Goal: Task Accomplishment & Management: Manage account settings

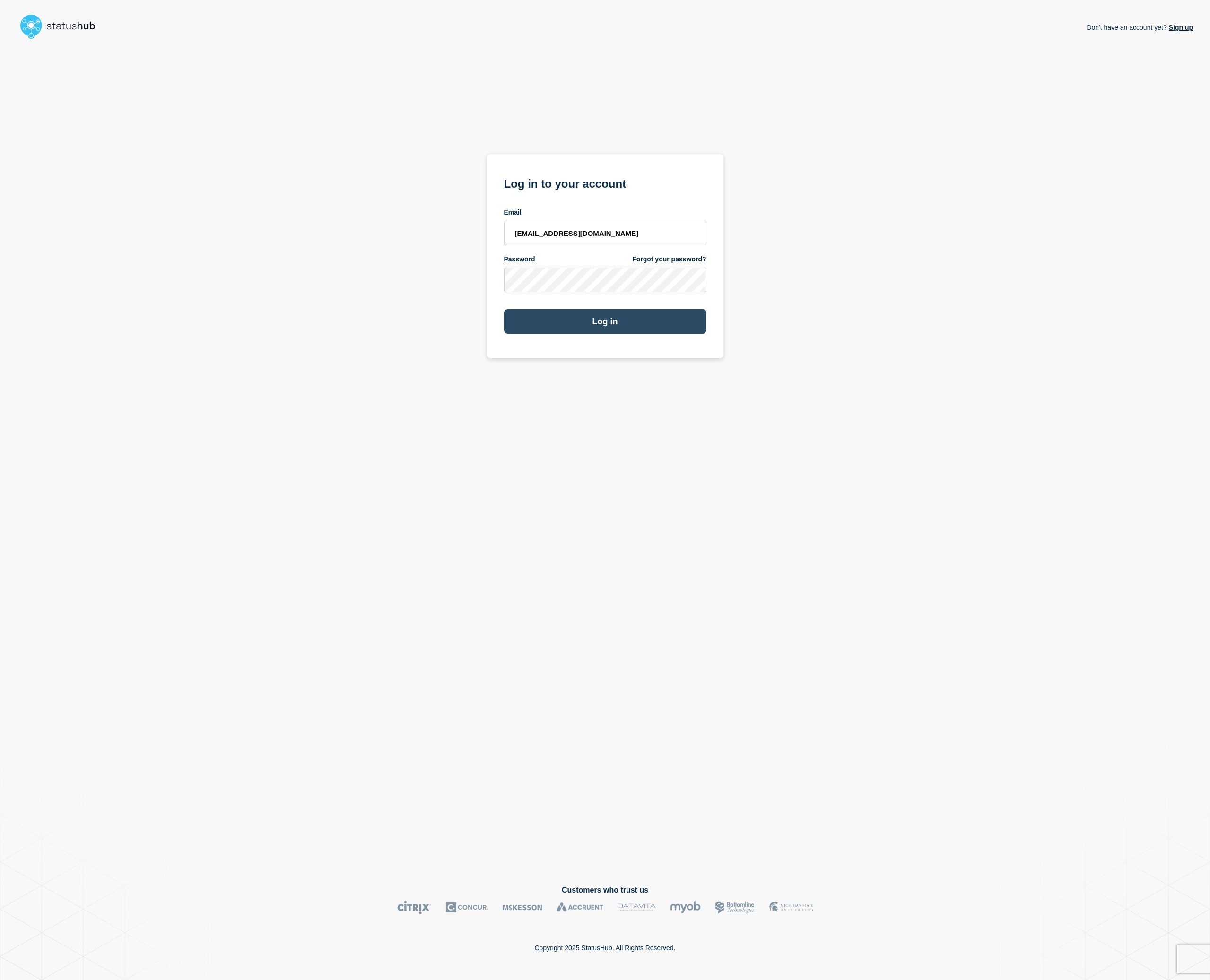
click at [639, 327] on button "Log in" at bounding box center [605, 321] width 202 height 24
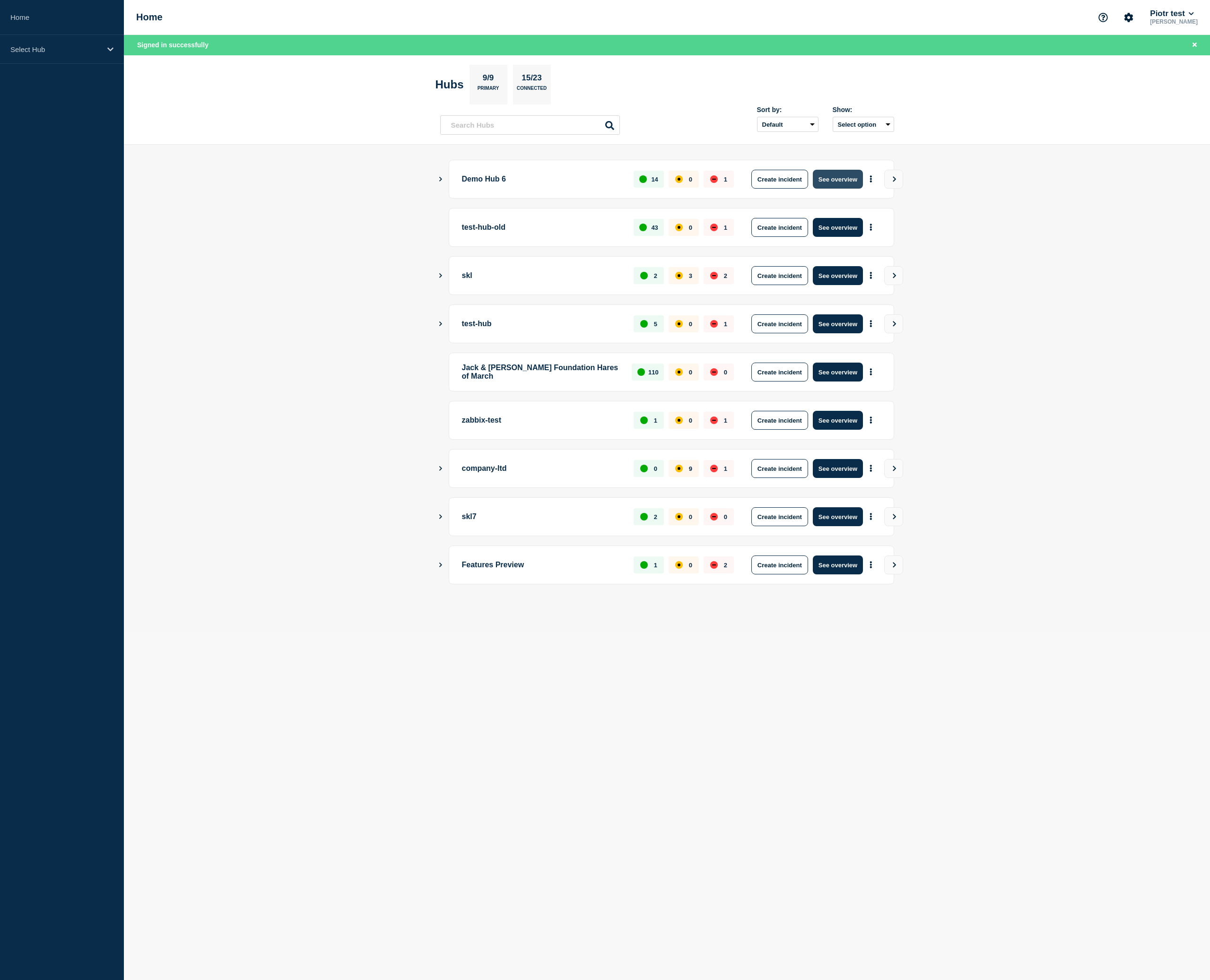
click at [836, 179] on button "See overview" at bounding box center [838, 179] width 50 height 19
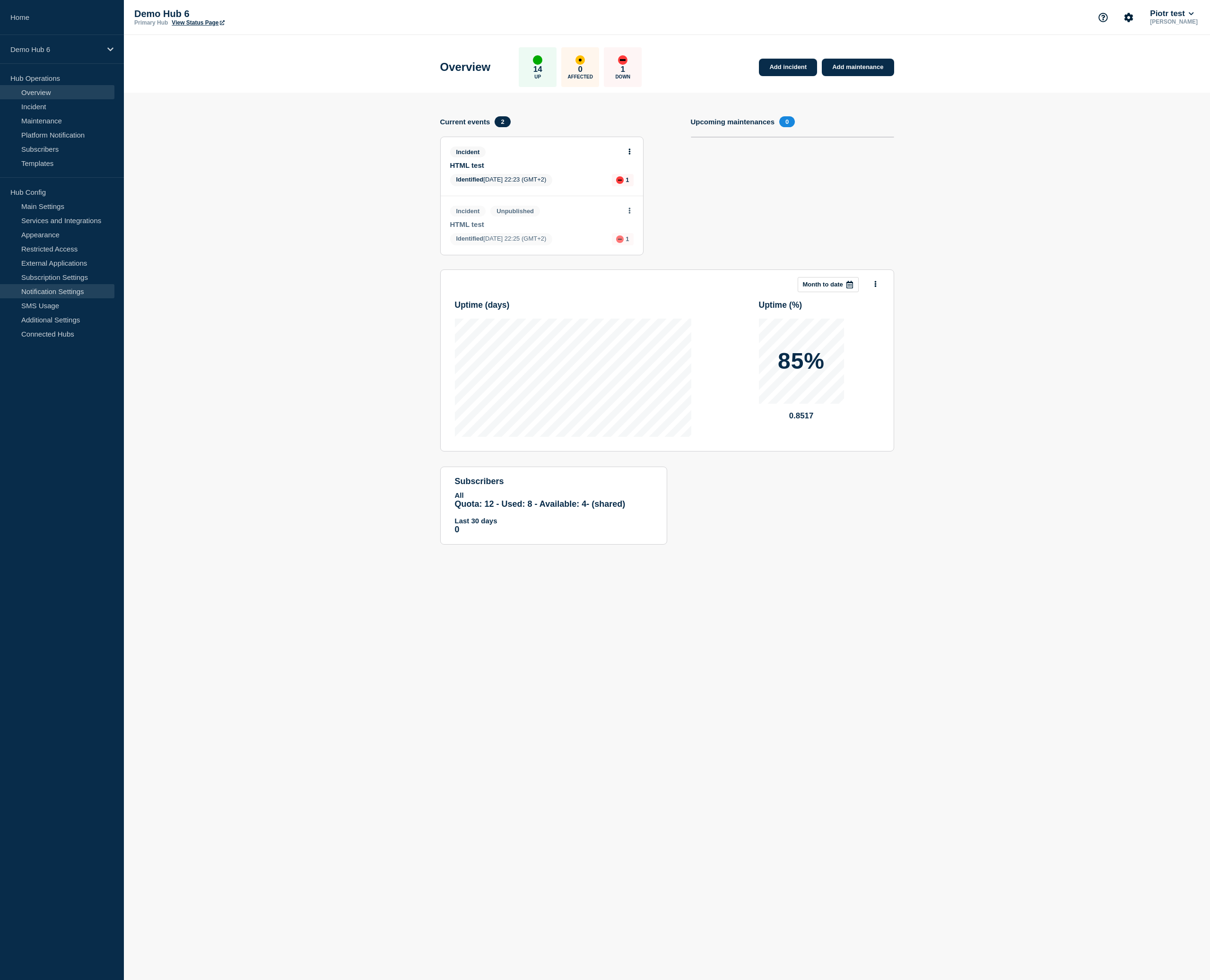
click at [61, 291] on link "Notification Settings" at bounding box center [57, 291] width 114 height 14
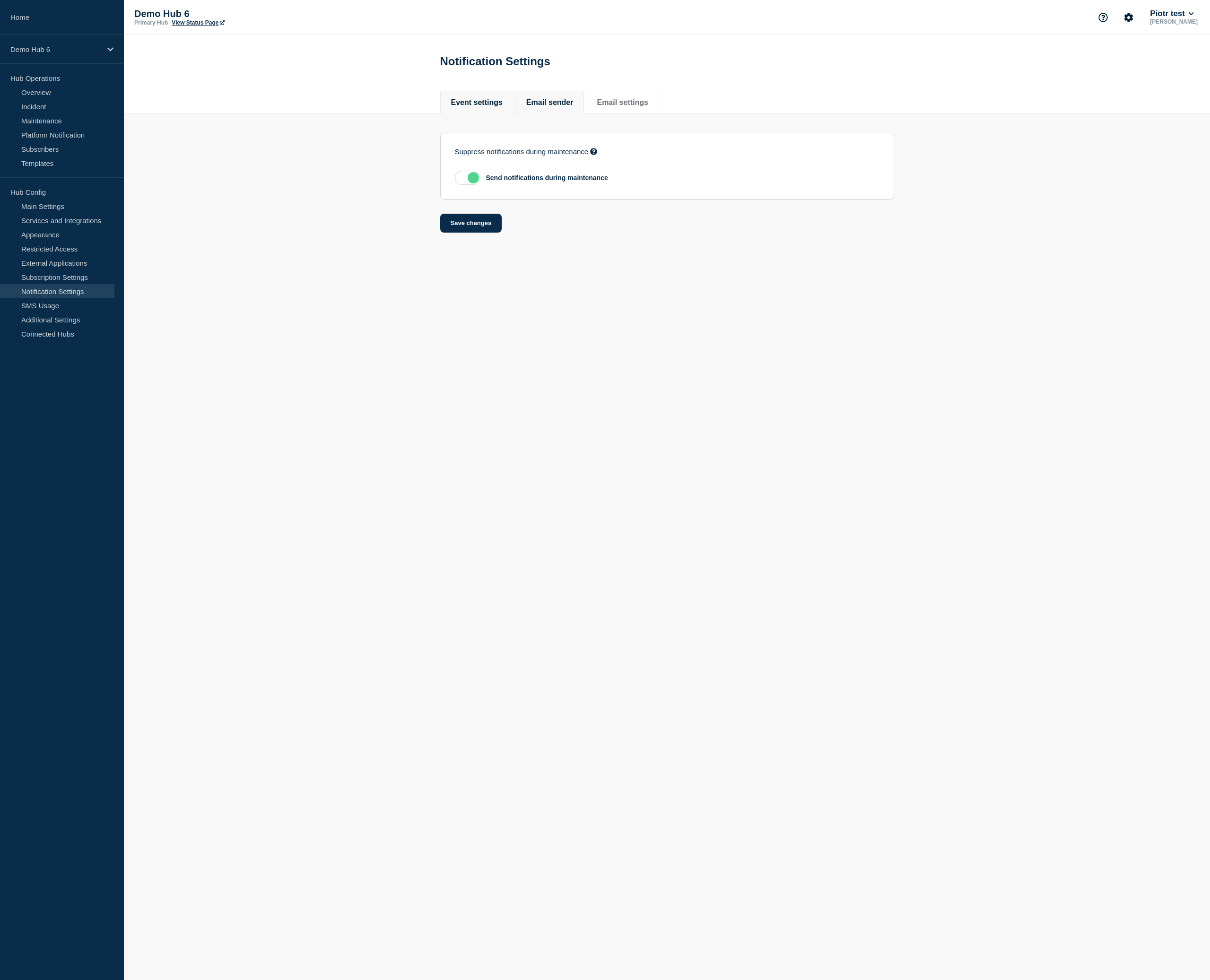
click at [560, 109] on li "Email sender" at bounding box center [550, 102] width 69 height 23
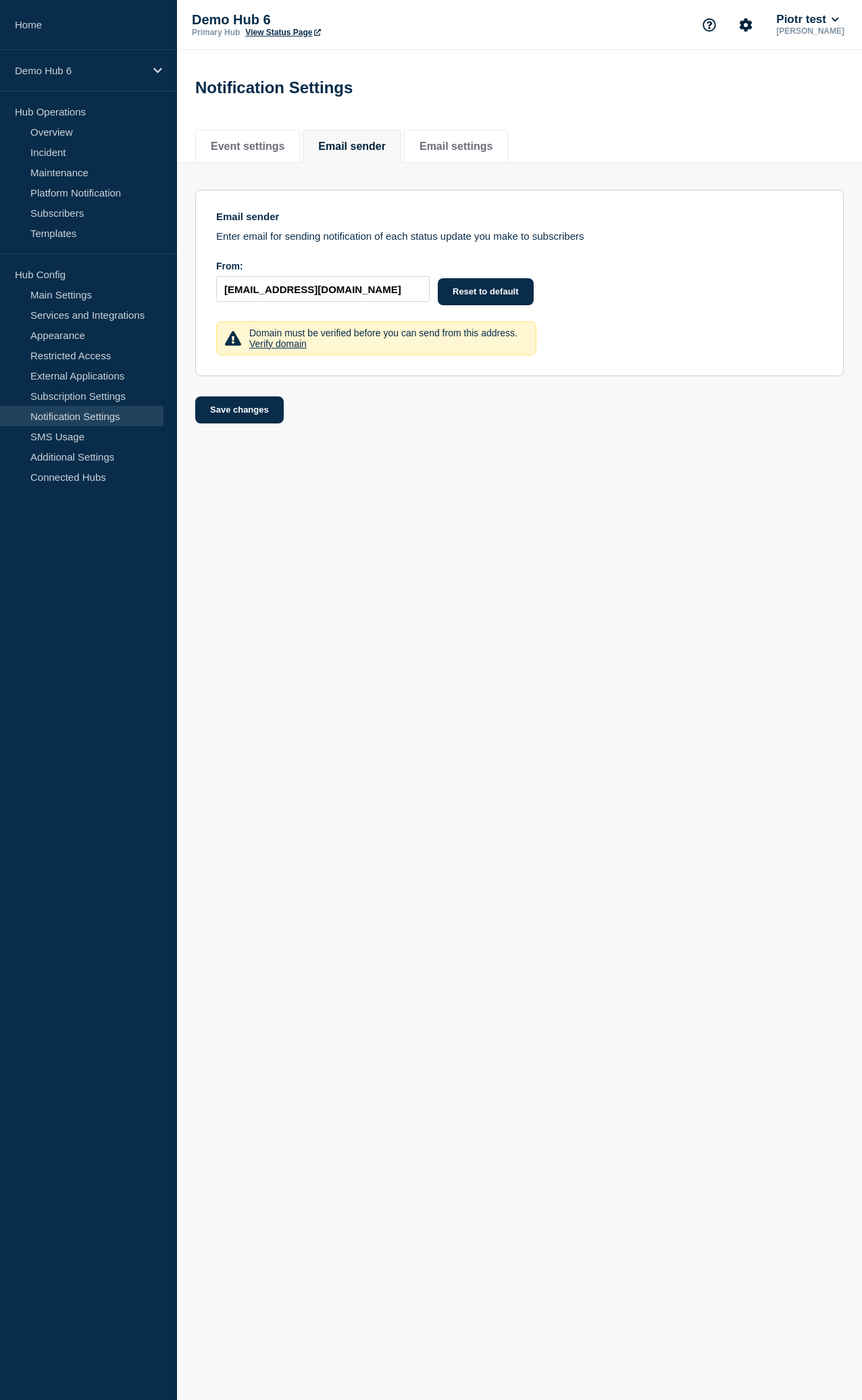
click at [575, 423] on form "Email sender Enter email for sending notification of each status update you mak…" at bounding box center [519, 307] width 648 height 234
click at [476, 297] on button "Reset to default" at bounding box center [486, 292] width 96 height 27
type input "do-not-reply@statushub.io"
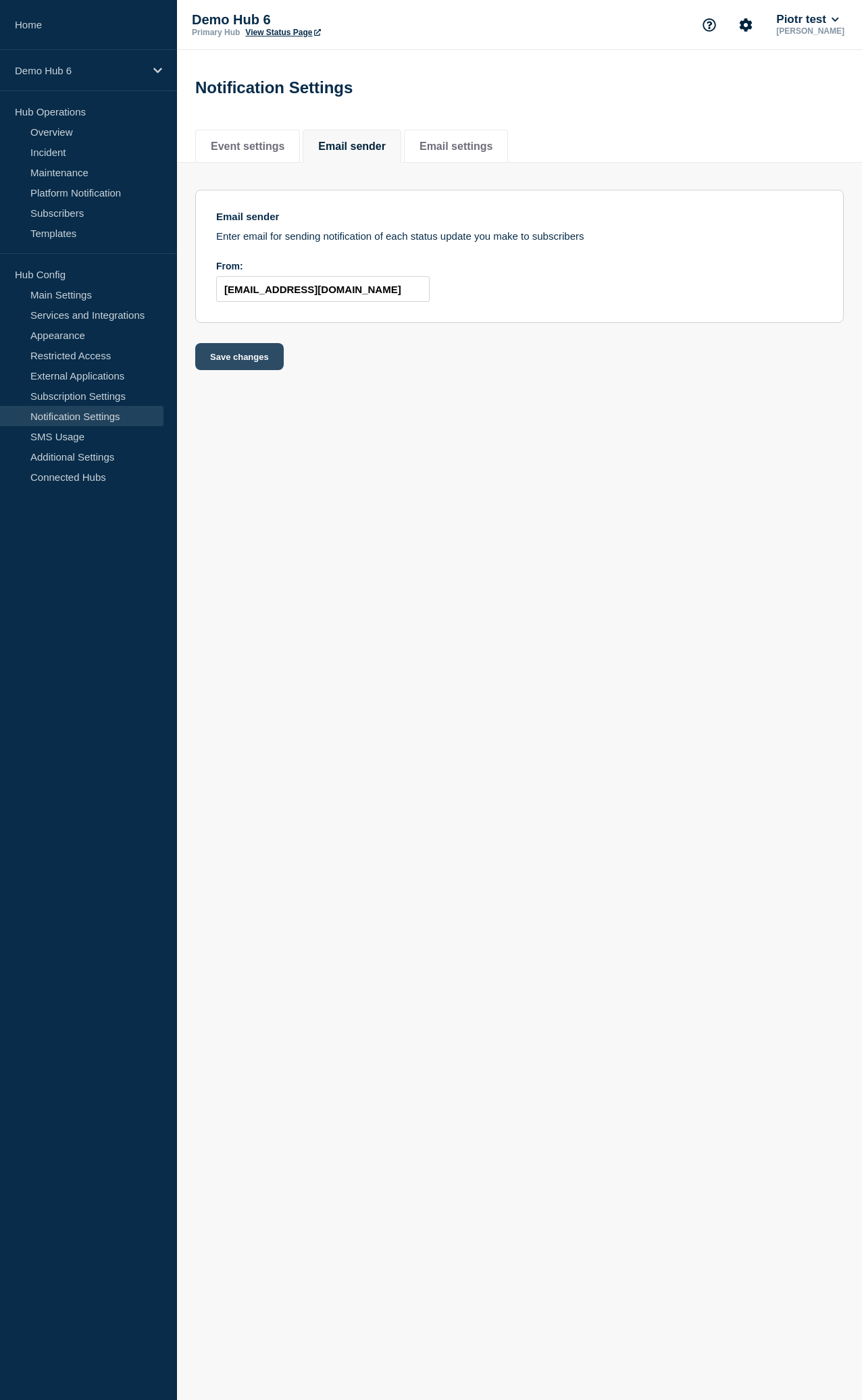
click at [240, 370] on button "Save changes" at bounding box center [240, 356] width 88 height 27
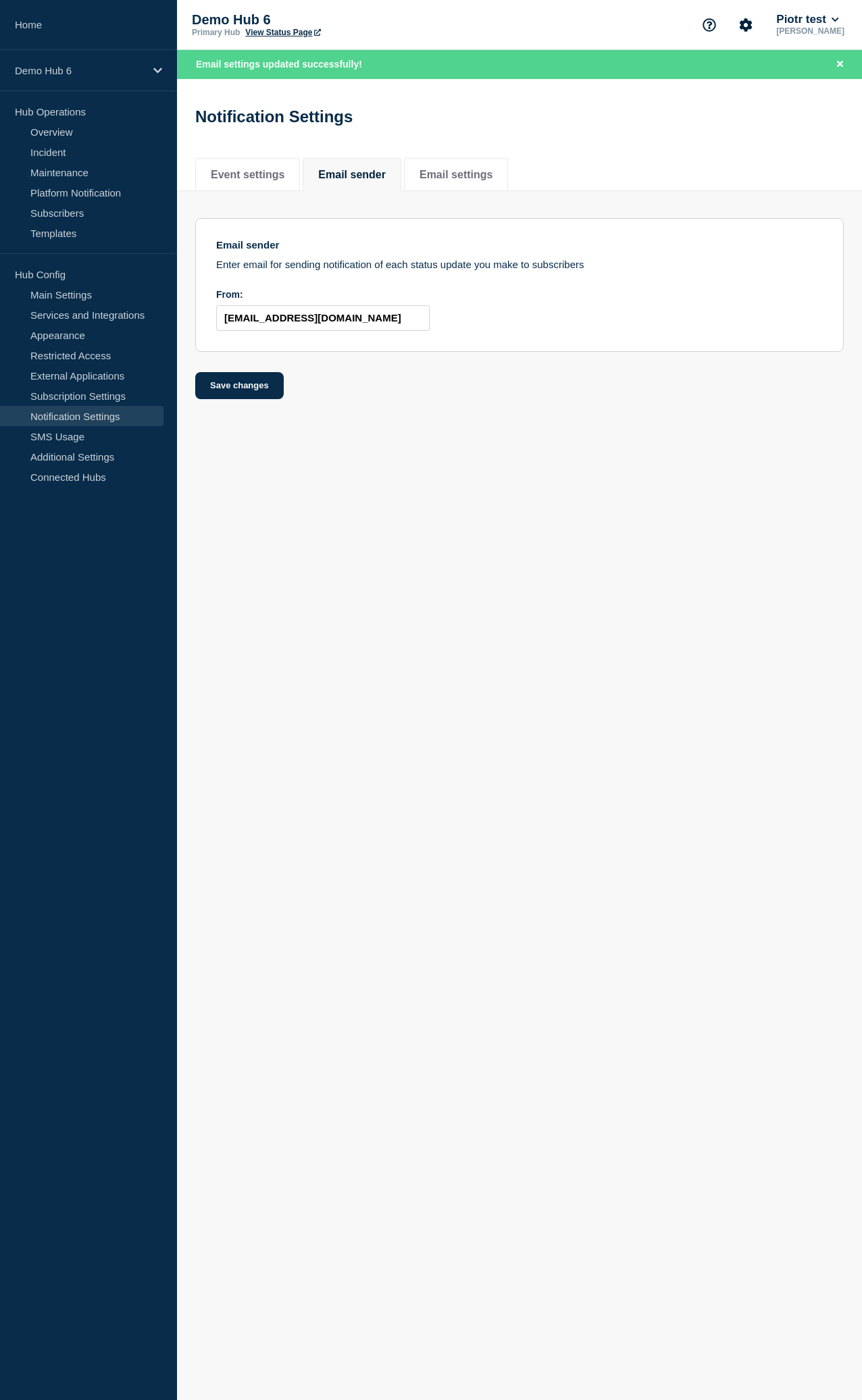
click at [518, 485] on body "Home Demo Hub 6 Hub Operations Overview Incident Maintenance Platform Notificat…" at bounding box center [431, 700] width 862 height 1400
click at [406, 381] on form "Email sender Enter email for sending notification of each status update you mak…" at bounding box center [519, 309] width 648 height 181
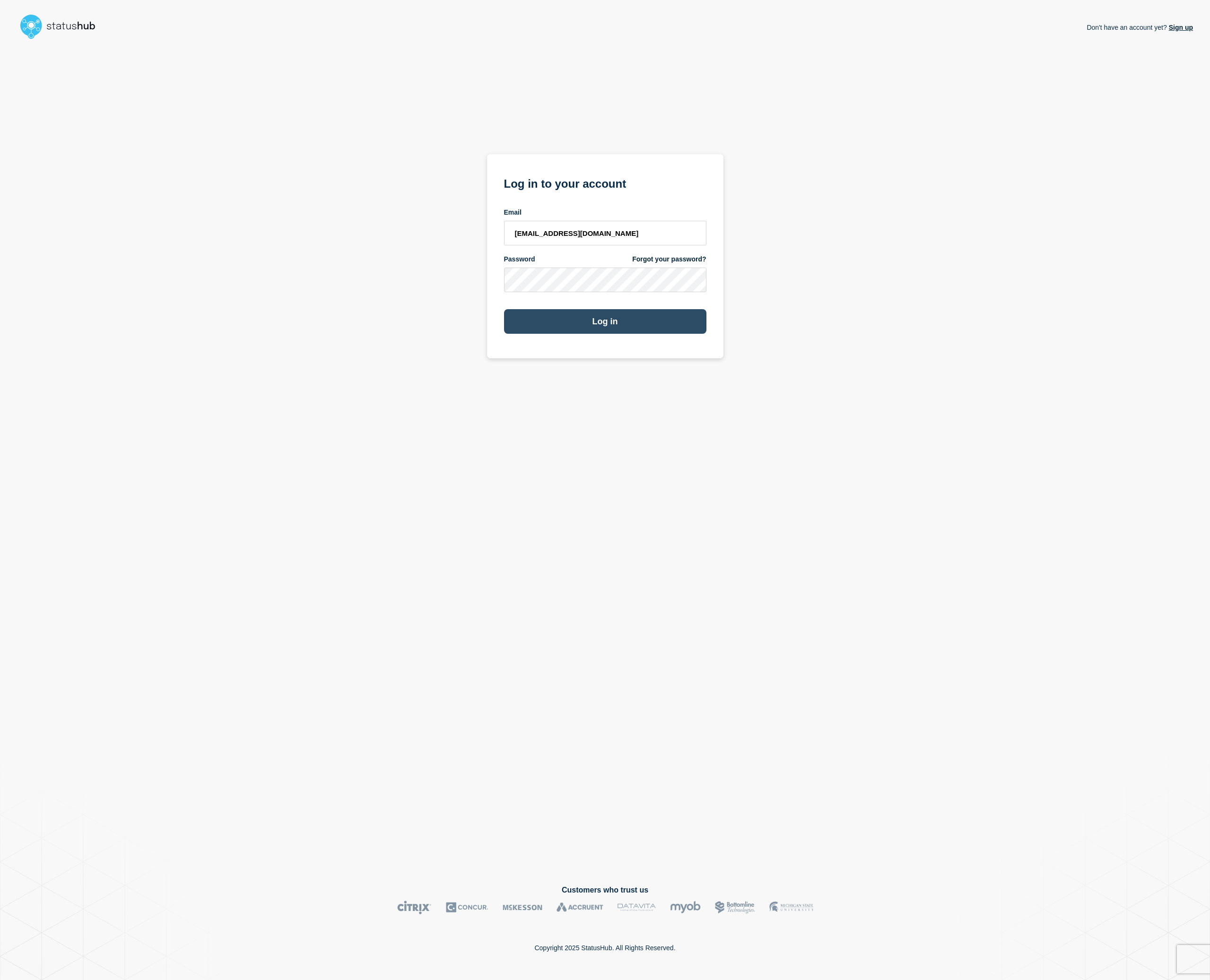
click at [612, 330] on button "Log in" at bounding box center [605, 321] width 202 height 24
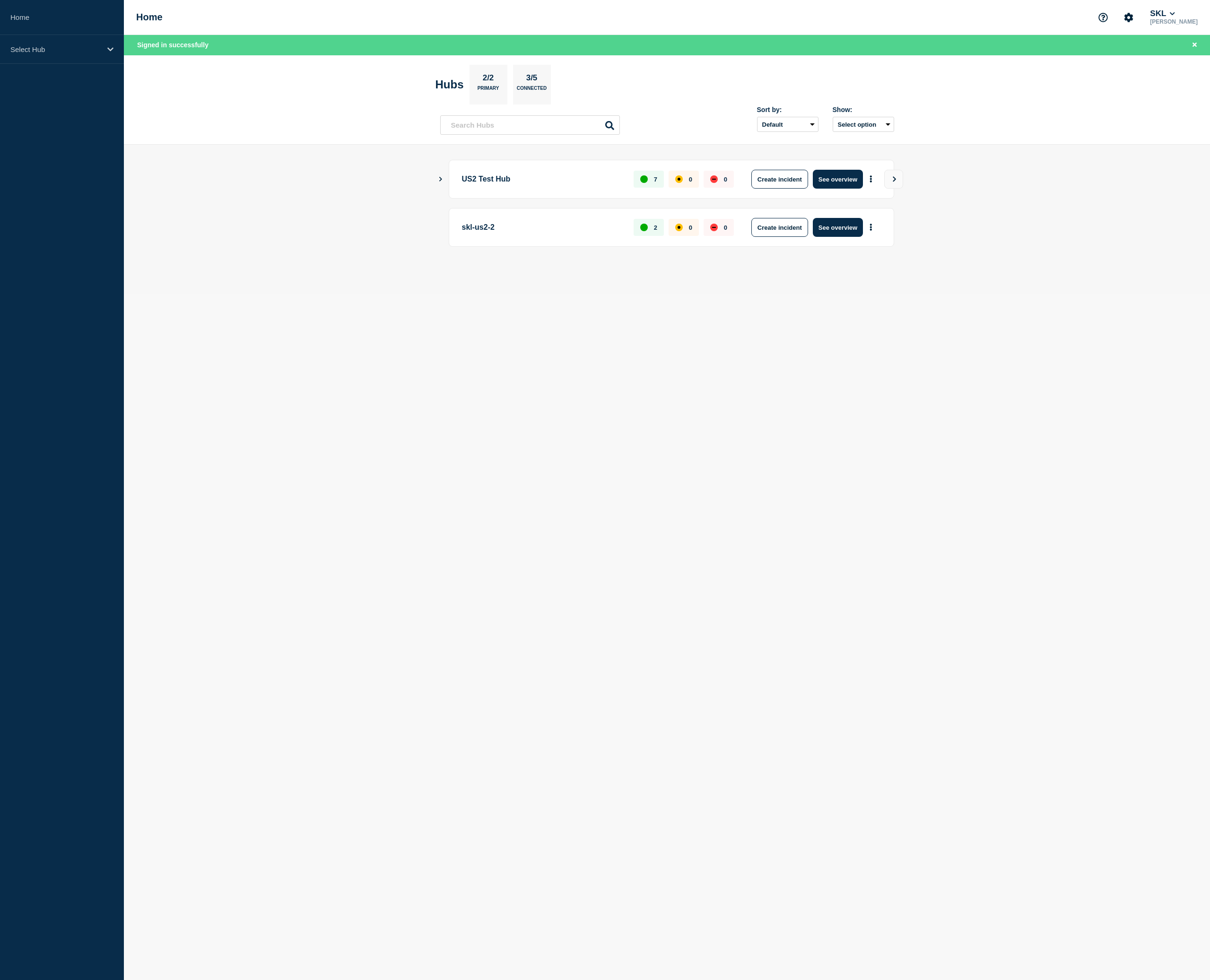
click at [837, 161] on div "US2 Test Hub 7 0 0 Create incident See overview" at bounding box center [671, 179] width 445 height 39
click at [829, 182] on button "See overview" at bounding box center [838, 179] width 50 height 19
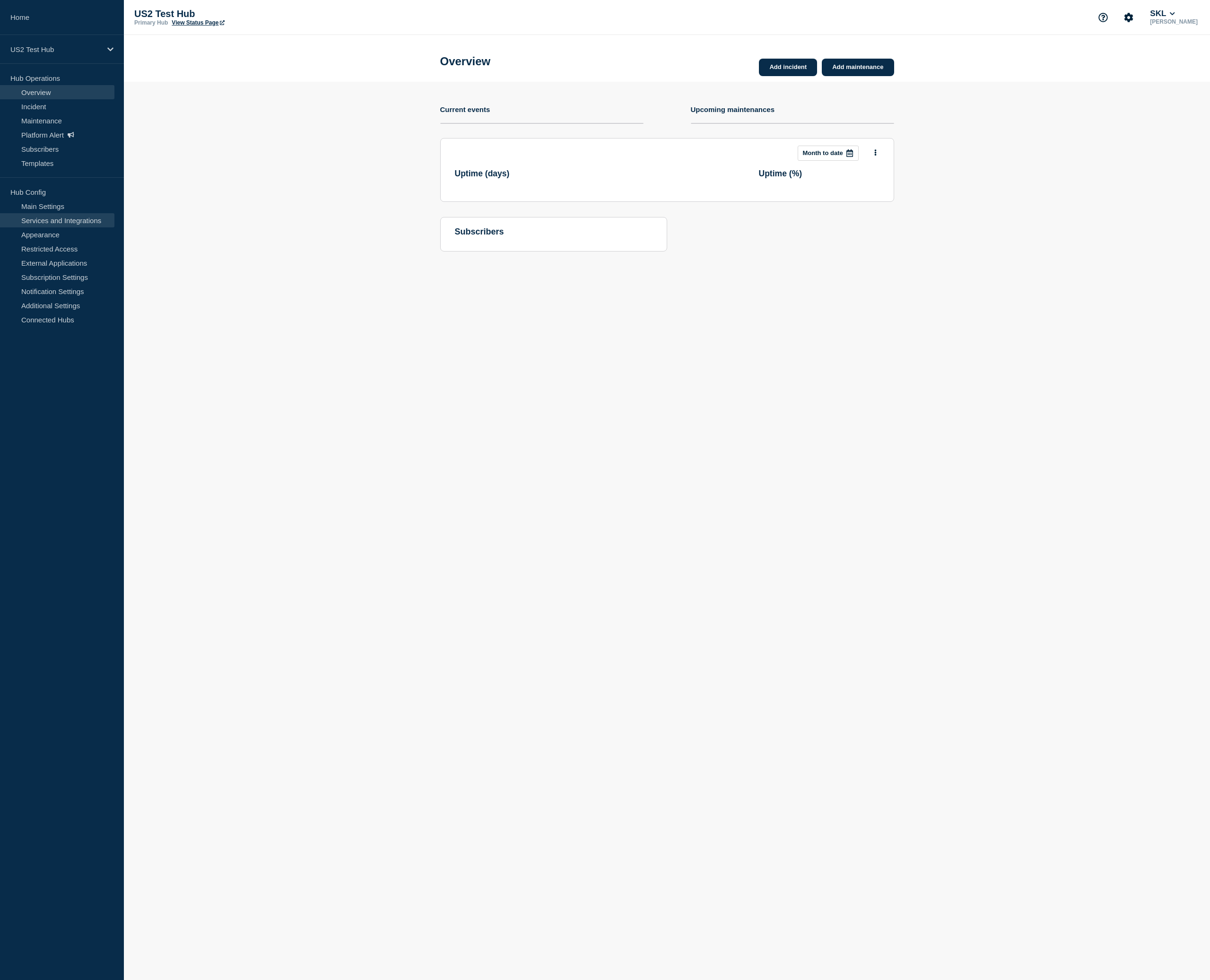
click at [49, 222] on link "Services and Integrations" at bounding box center [57, 220] width 114 height 14
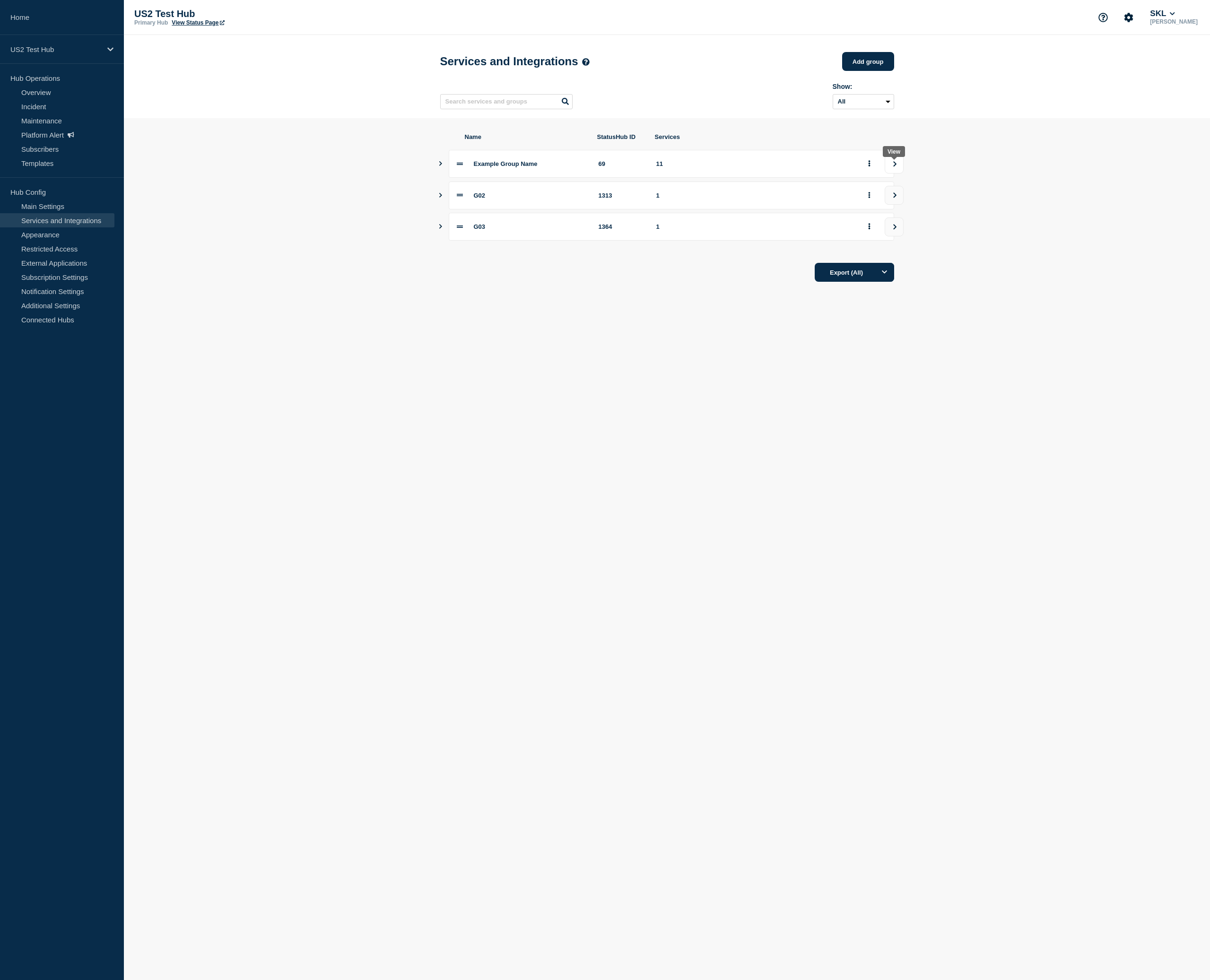
click at [903, 172] on button "view group" at bounding box center [894, 164] width 19 height 19
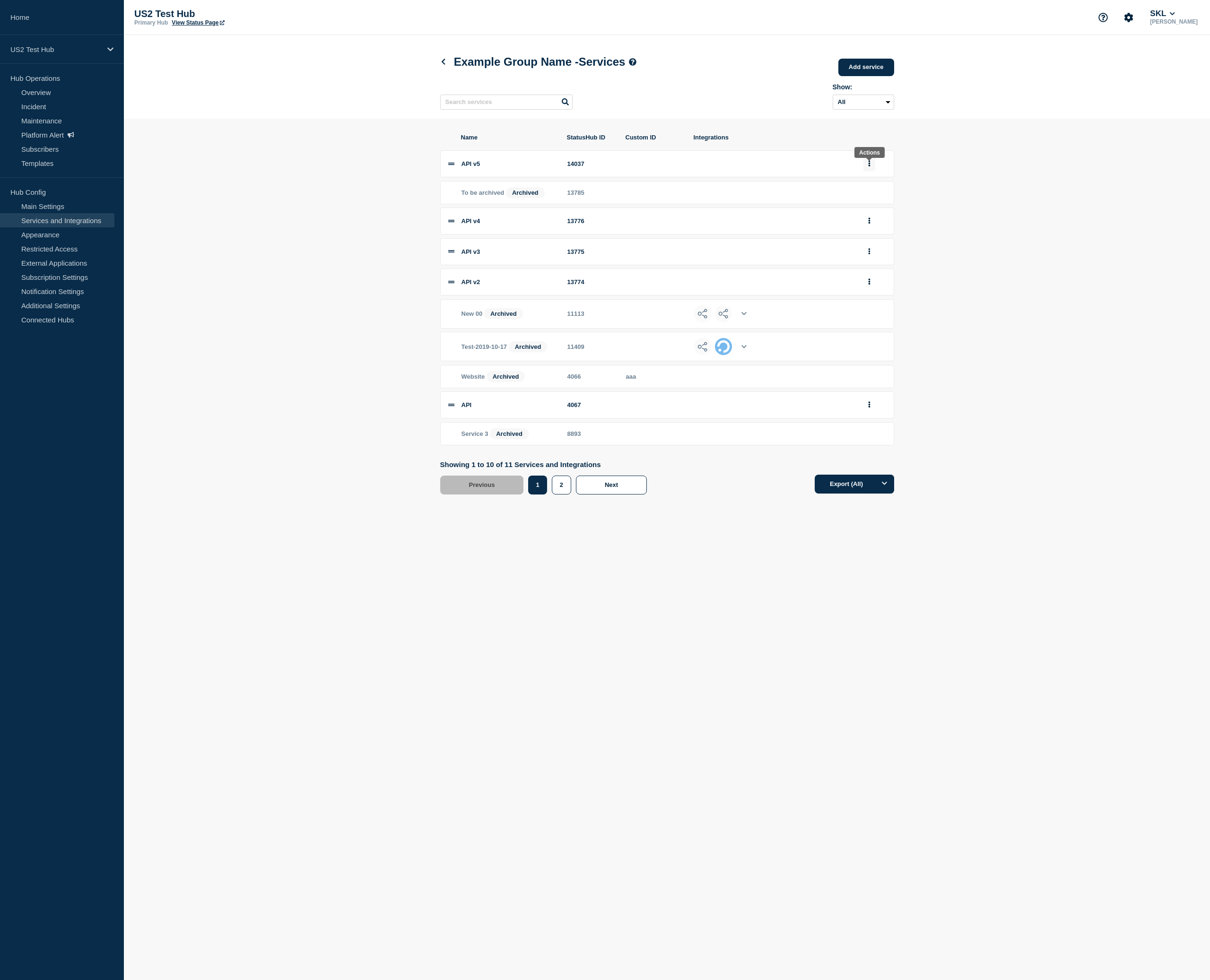
click at [870, 166] on icon "group actions" at bounding box center [869, 163] width 2 height 6
click at [992, 345] on section "Name StatusHub ID Custom ID Integrations API v5 14037 Edit Archive Delete Move …" at bounding box center [667, 313] width 1086 height 390
click at [872, 412] on button "group actions" at bounding box center [870, 405] width 12 height 14
click at [862, 431] on button "Edit" at bounding box center [875, 423] width 47 height 14
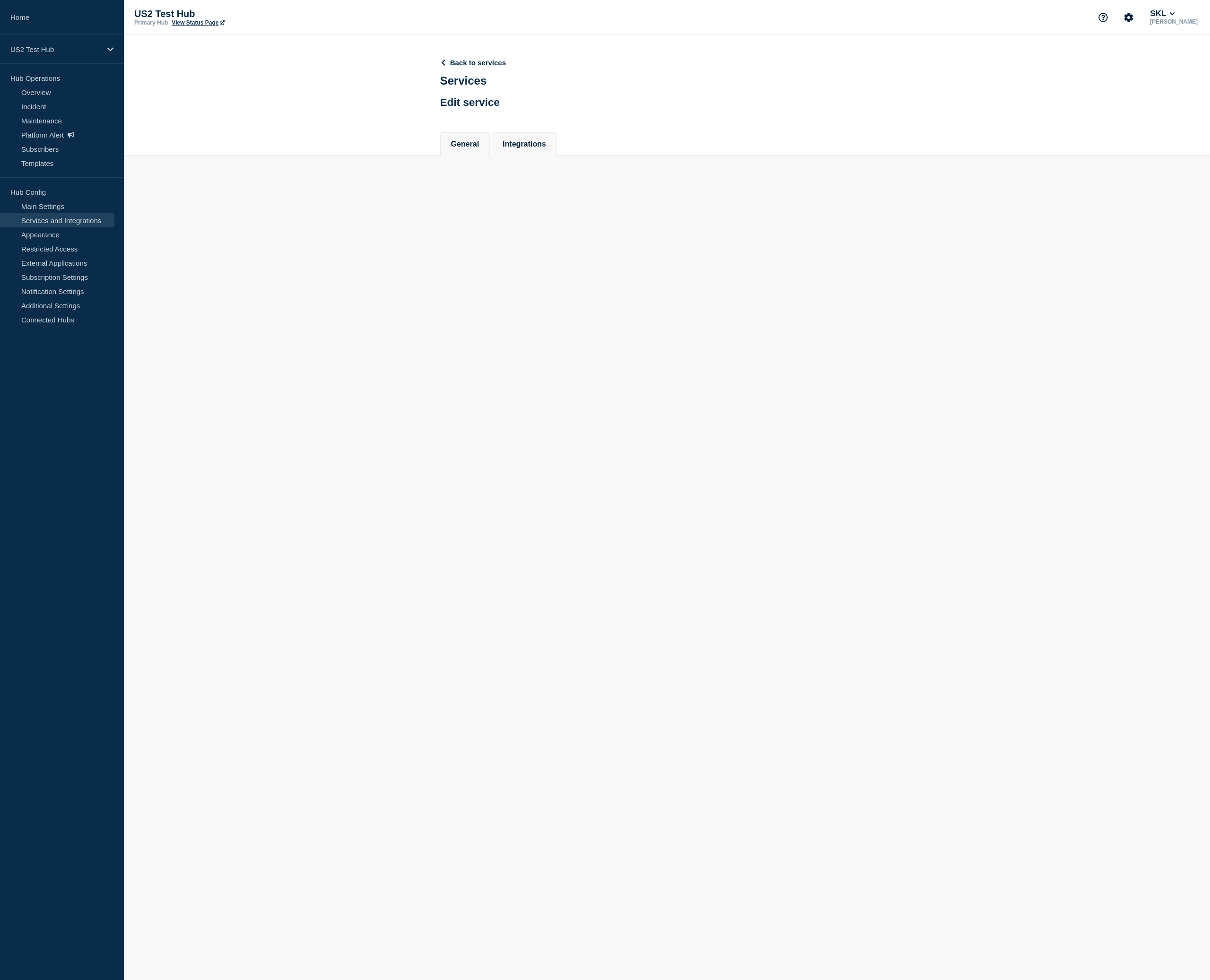
click at [522, 146] on button "Integrations" at bounding box center [524, 144] width 43 height 8
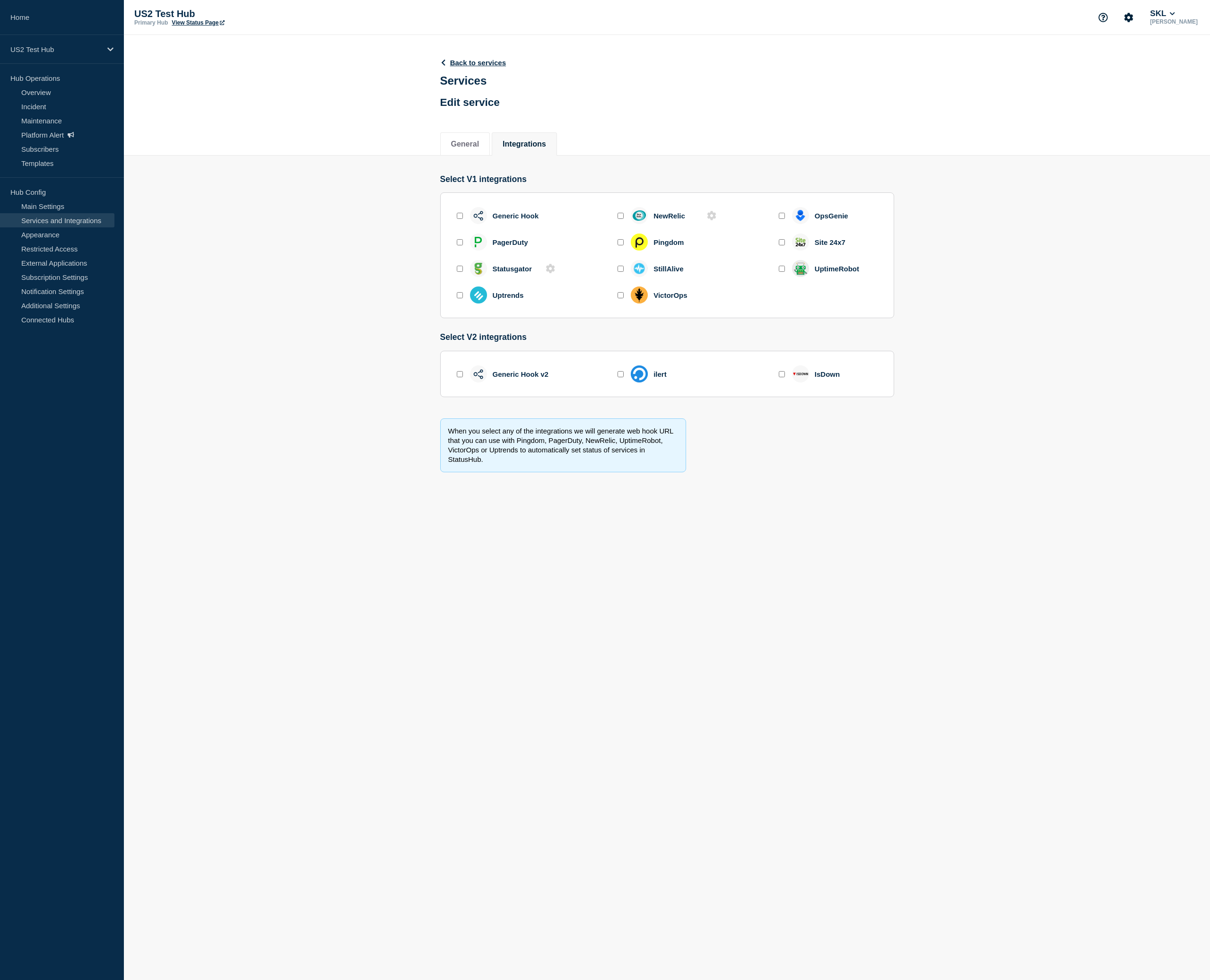
click at [458, 377] on input "enable generic_hook_v2" at bounding box center [460, 374] width 6 height 6
checkbox input "true"
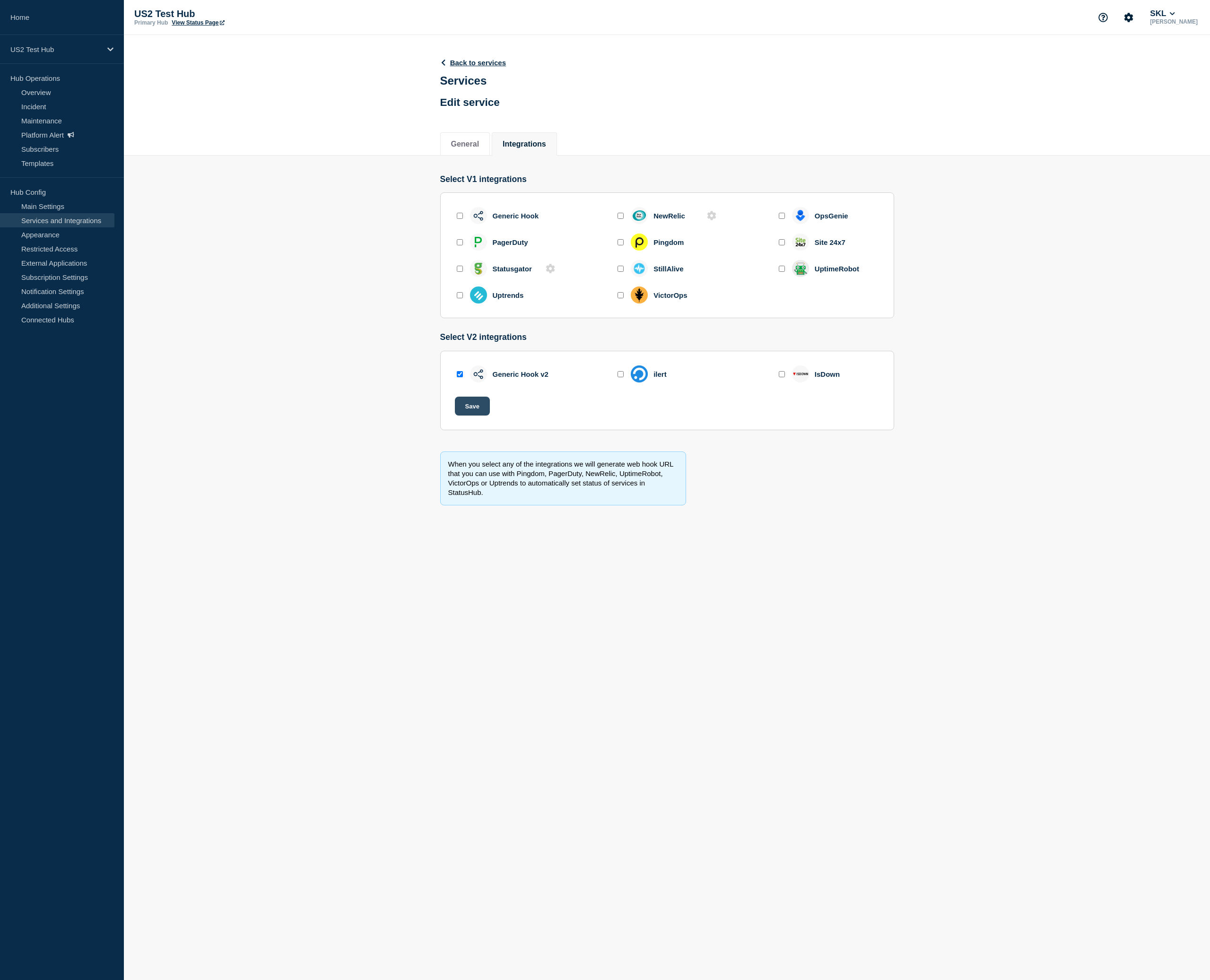
click at [470, 413] on button "Save" at bounding box center [472, 406] width 35 height 19
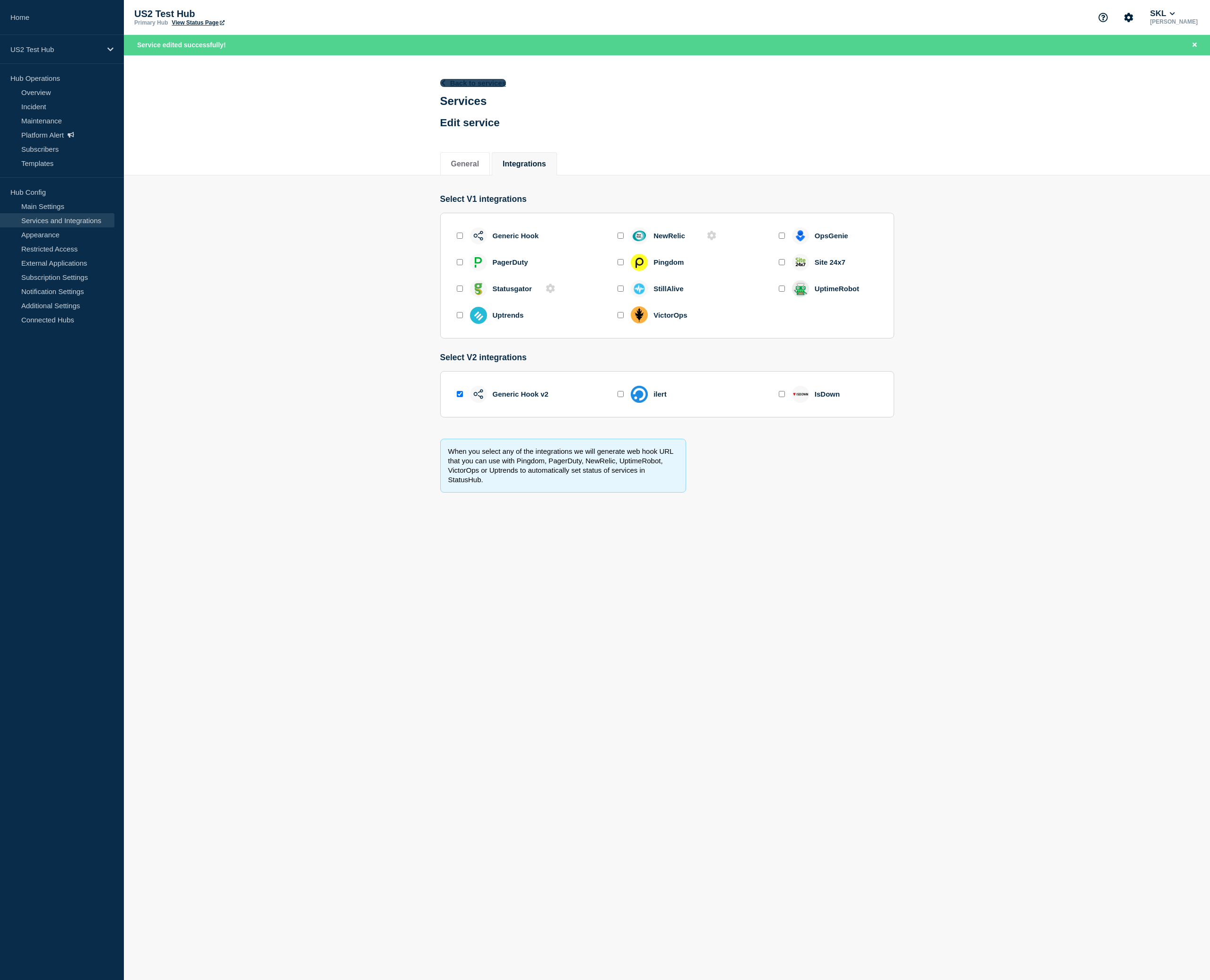
click at [477, 79] on link "Back to services" at bounding box center [473, 83] width 66 height 8
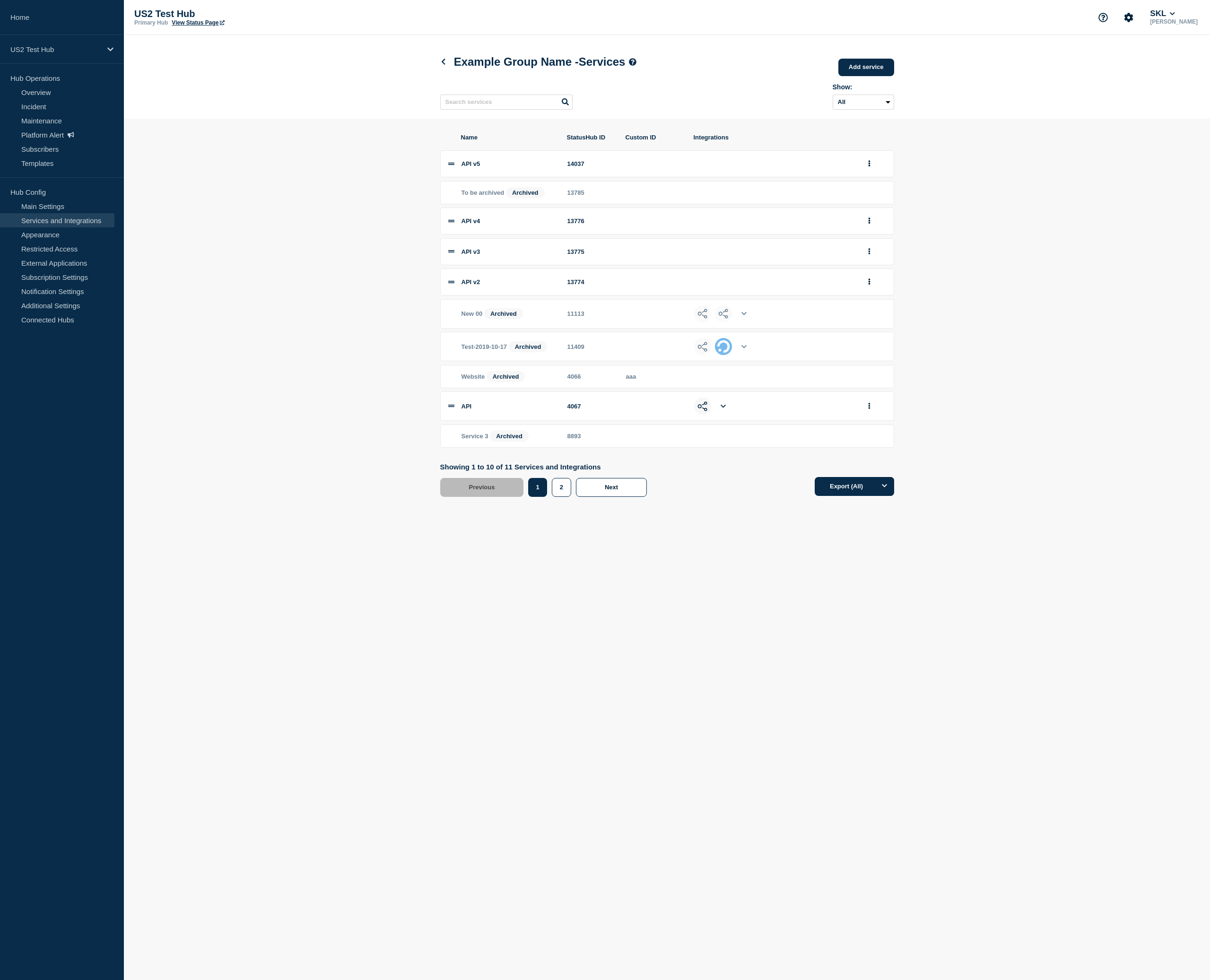
click at [725, 409] on icon at bounding box center [723, 406] width 5 height 6
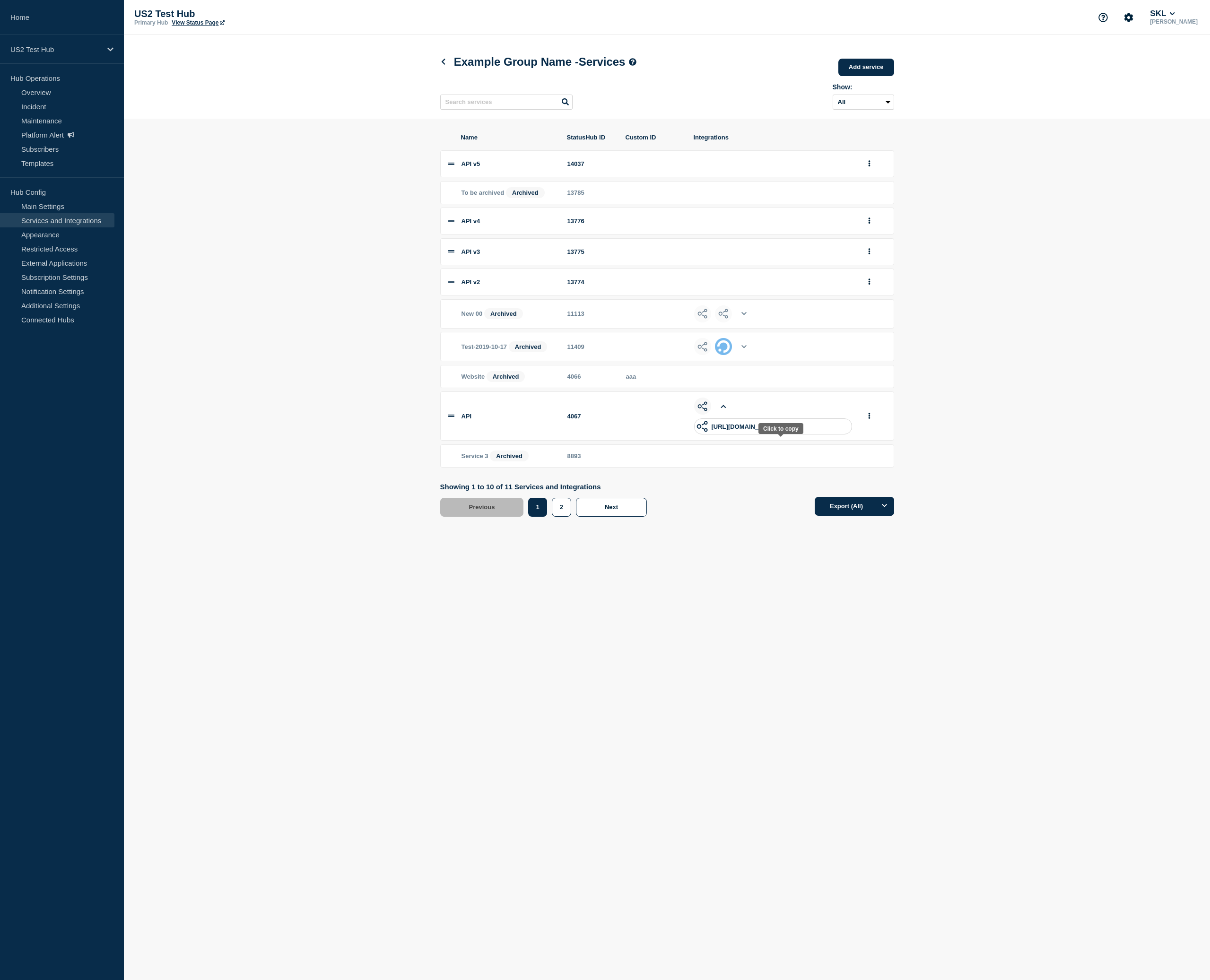
click at [779, 430] on p "https://app-us2.statushub.io/hooks/generic_hook_v2?token=70a60915-b4b6-4db2-944…" at bounding box center [745, 427] width 67 height 7
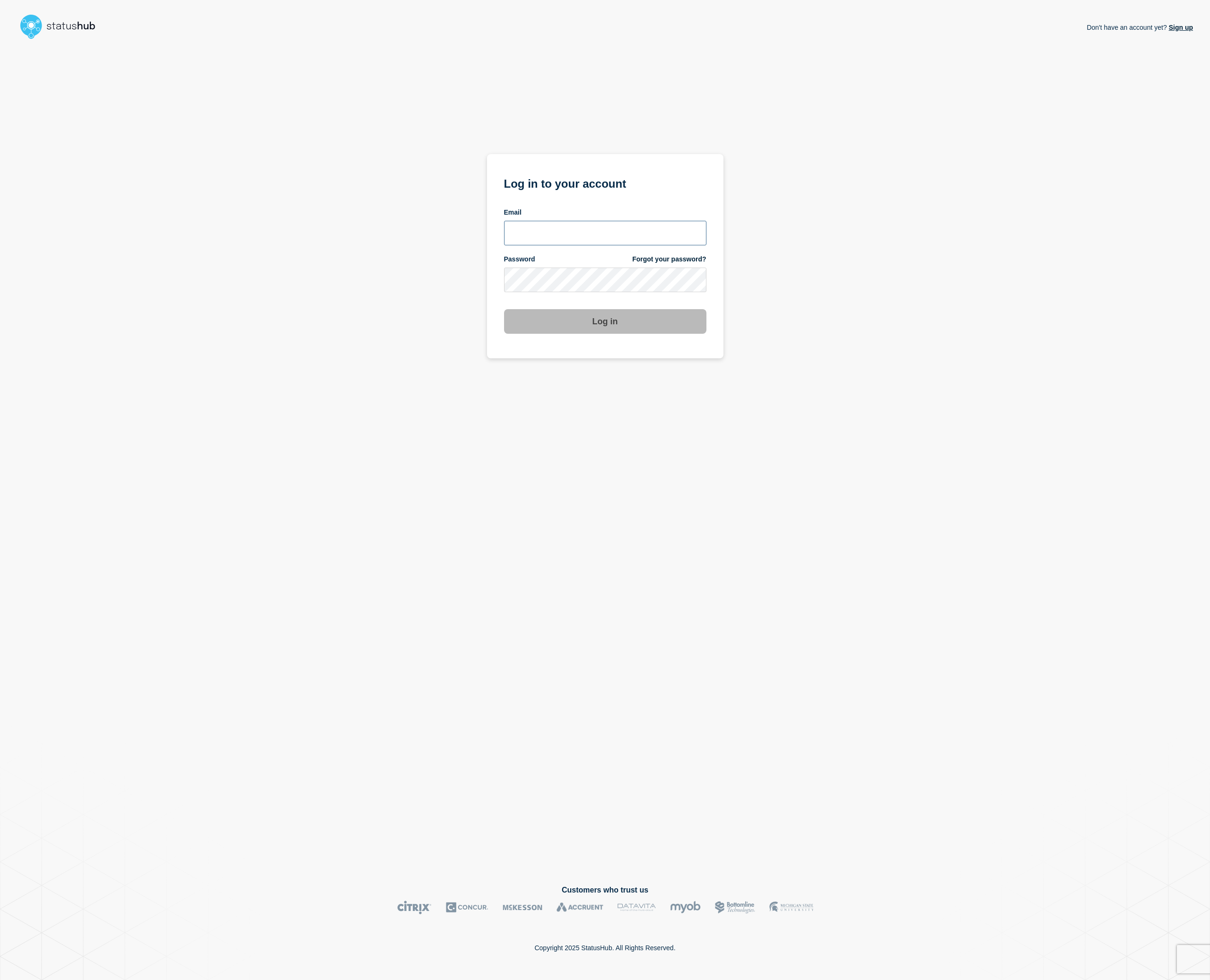
type input "[EMAIL_ADDRESS][DOMAIN_NAME]"
click at [578, 243] on input "piotr@statushub.com" at bounding box center [605, 233] width 202 height 24
click at [555, 232] on input "email input" at bounding box center [605, 233] width 202 height 24
type input "piotr@statushub.com"
drag, startPoint x: 580, startPoint y: 318, endPoint x: 541, endPoint y: 338, distance: 43.8
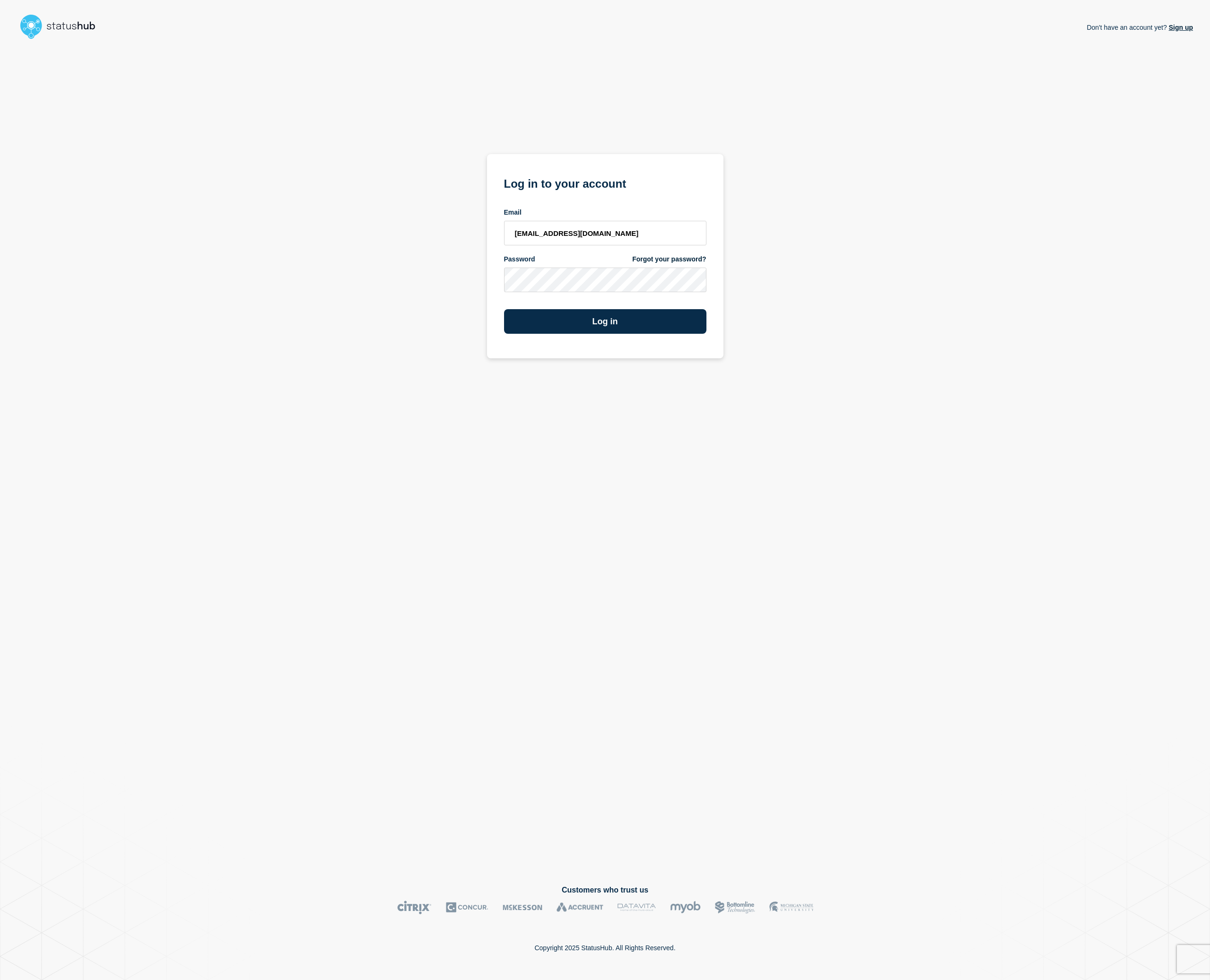
click at [580, 318] on button "Log in" at bounding box center [605, 321] width 202 height 24
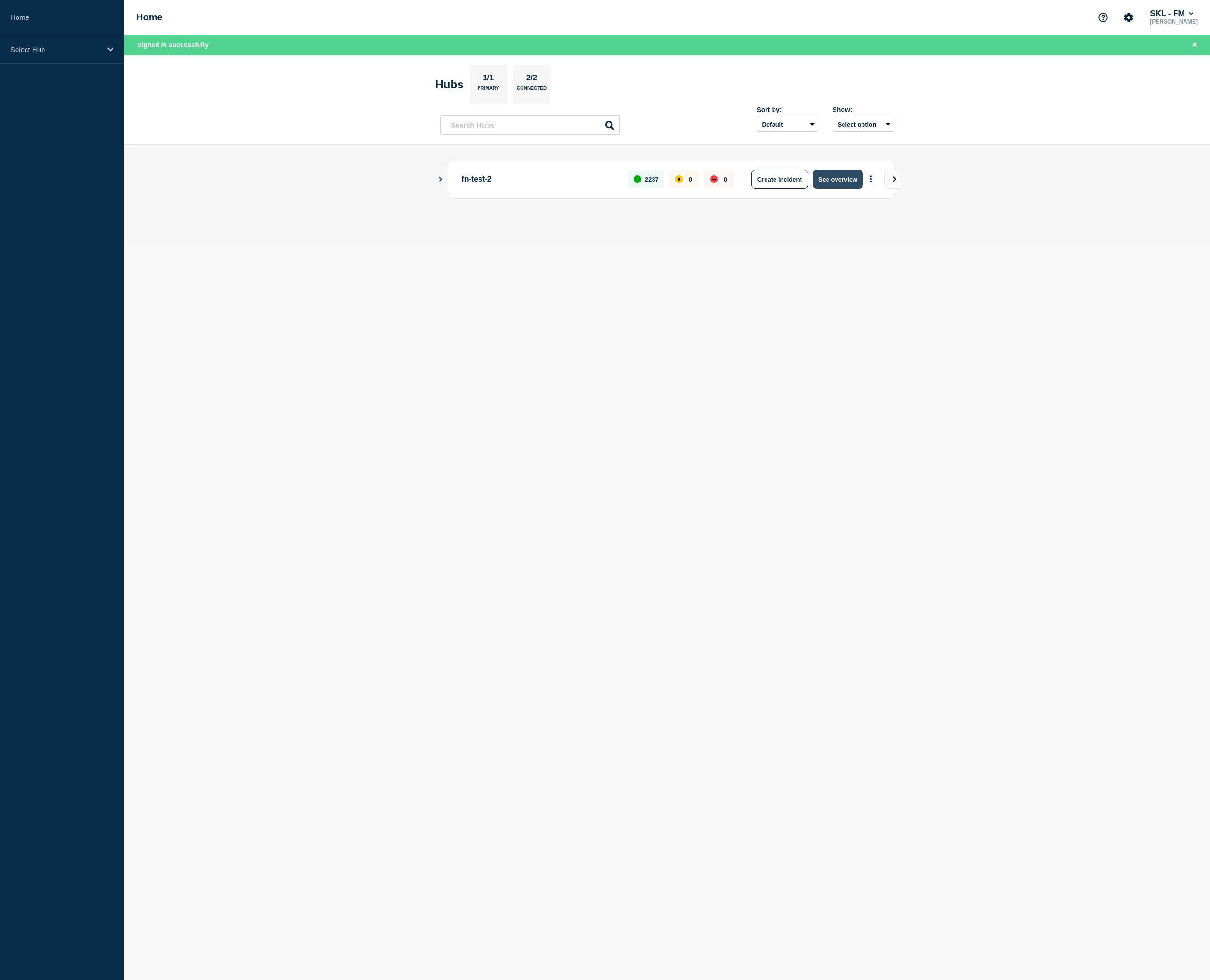
click at [832, 178] on button "See overview" at bounding box center [838, 179] width 50 height 19
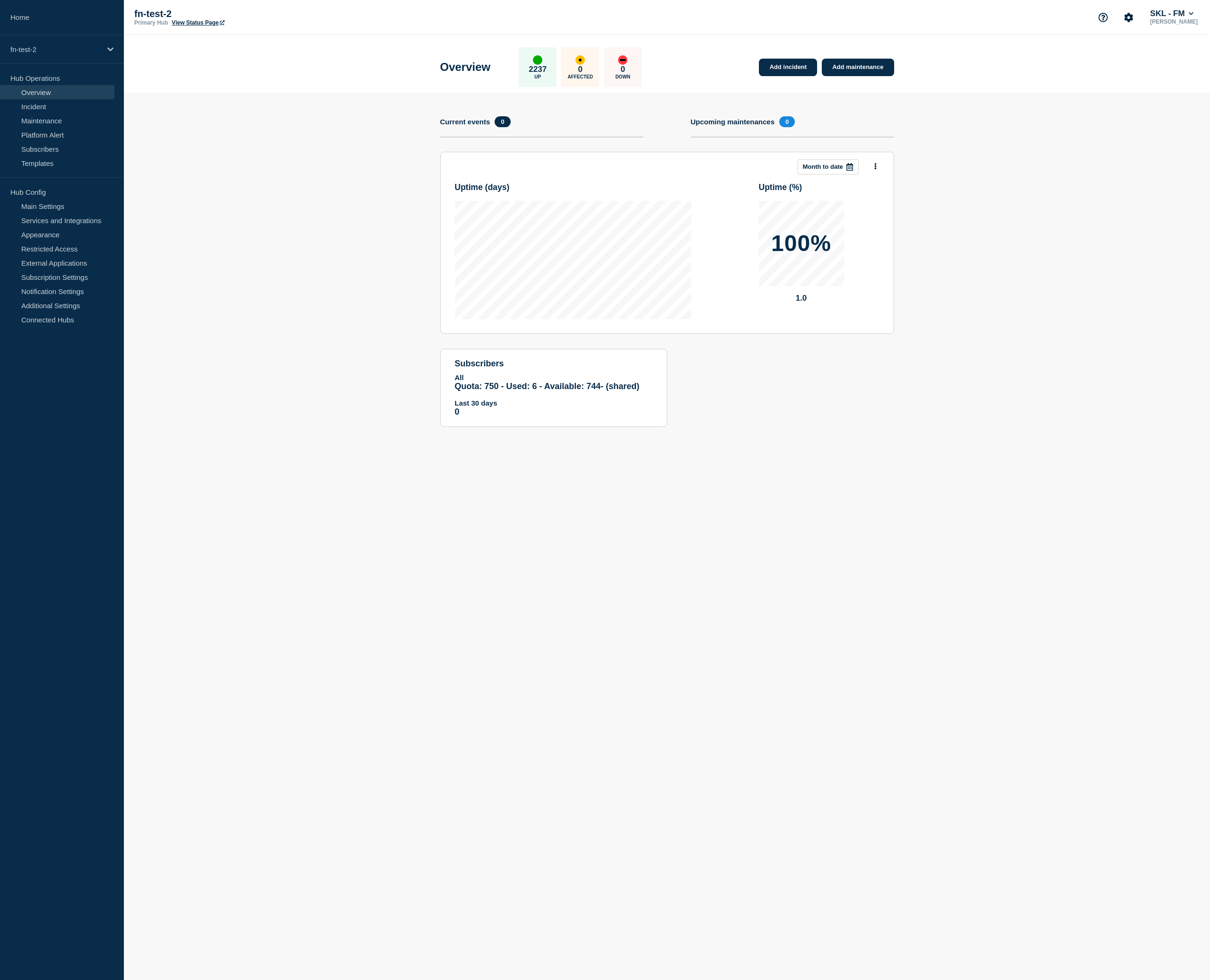
drag, startPoint x: 450, startPoint y: 375, endPoint x: 449, endPoint y: 369, distance: 6.1
click at [450, 374] on section "subscribers All Quota: 750 - Used: 6 - Available: 744 - (shared) Quota Used Ava…" at bounding box center [554, 388] width 227 height 78
click at [46, 220] on link "Services and Integrations" at bounding box center [57, 220] width 114 height 14
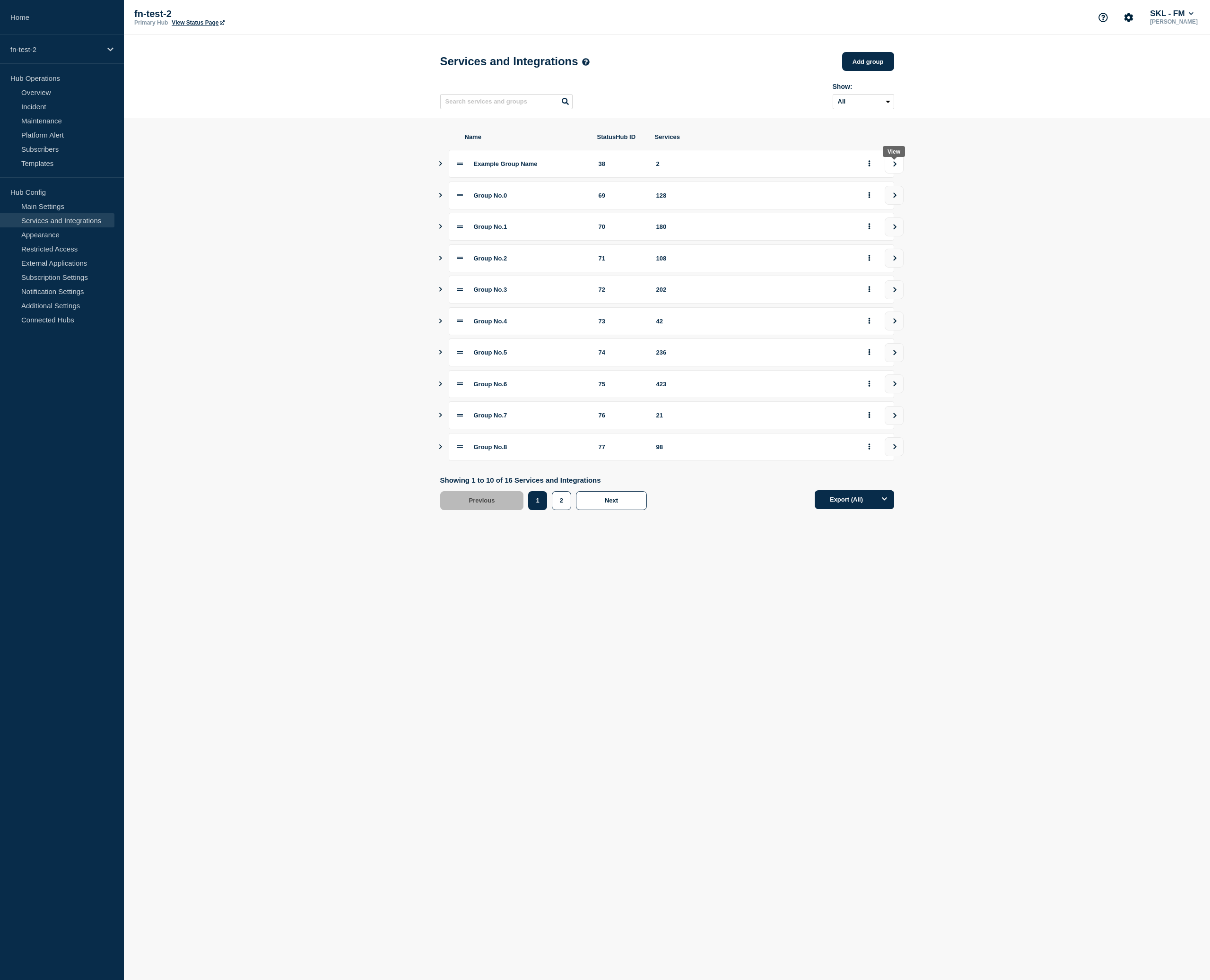
click at [892, 174] on button "view group" at bounding box center [894, 164] width 19 height 19
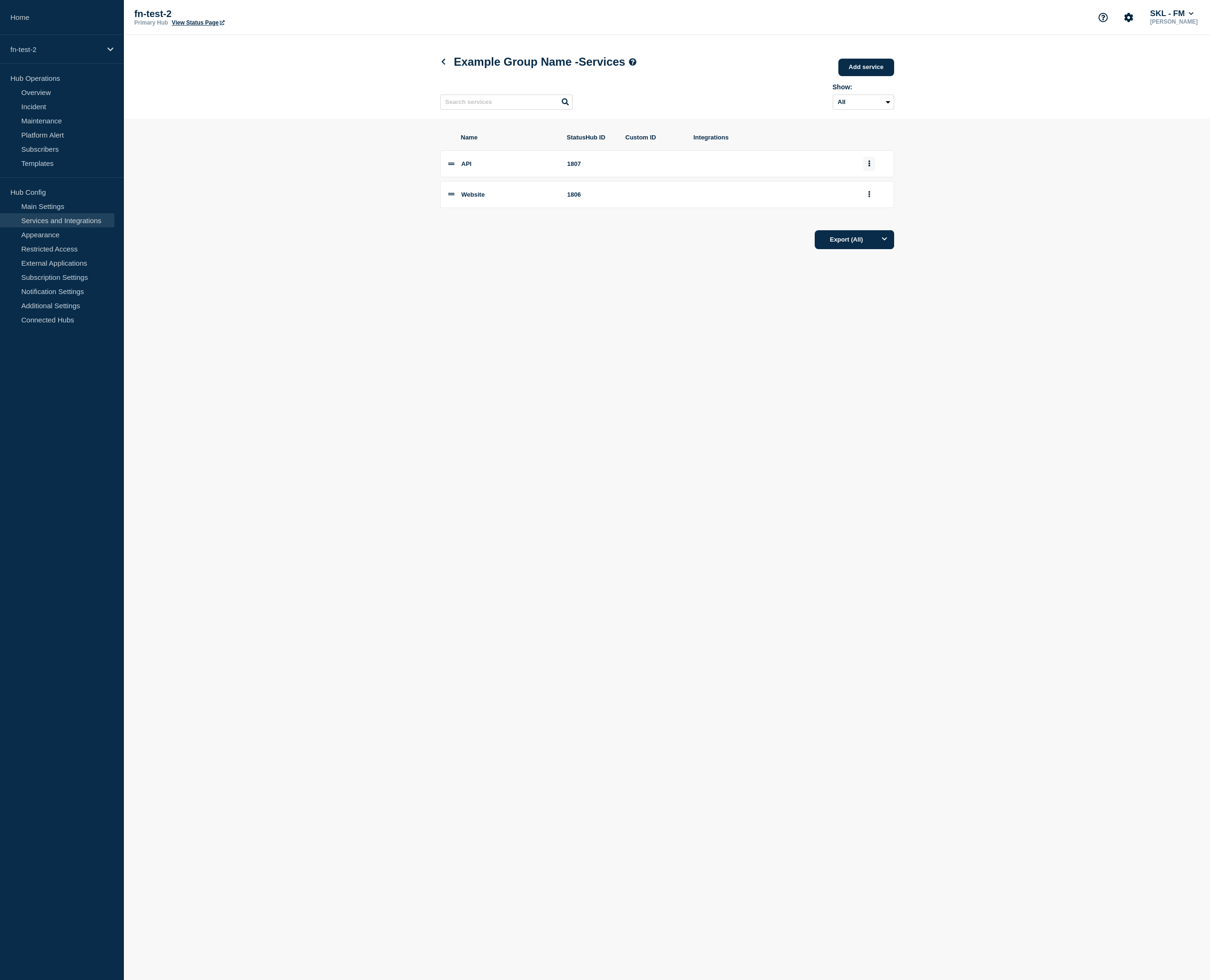
click at [873, 166] on button "group actions" at bounding box center [870, 164] width 12 height 14
click at [869, 185] on button "Edit" at bounding box center [875, 182] width 47 height 14
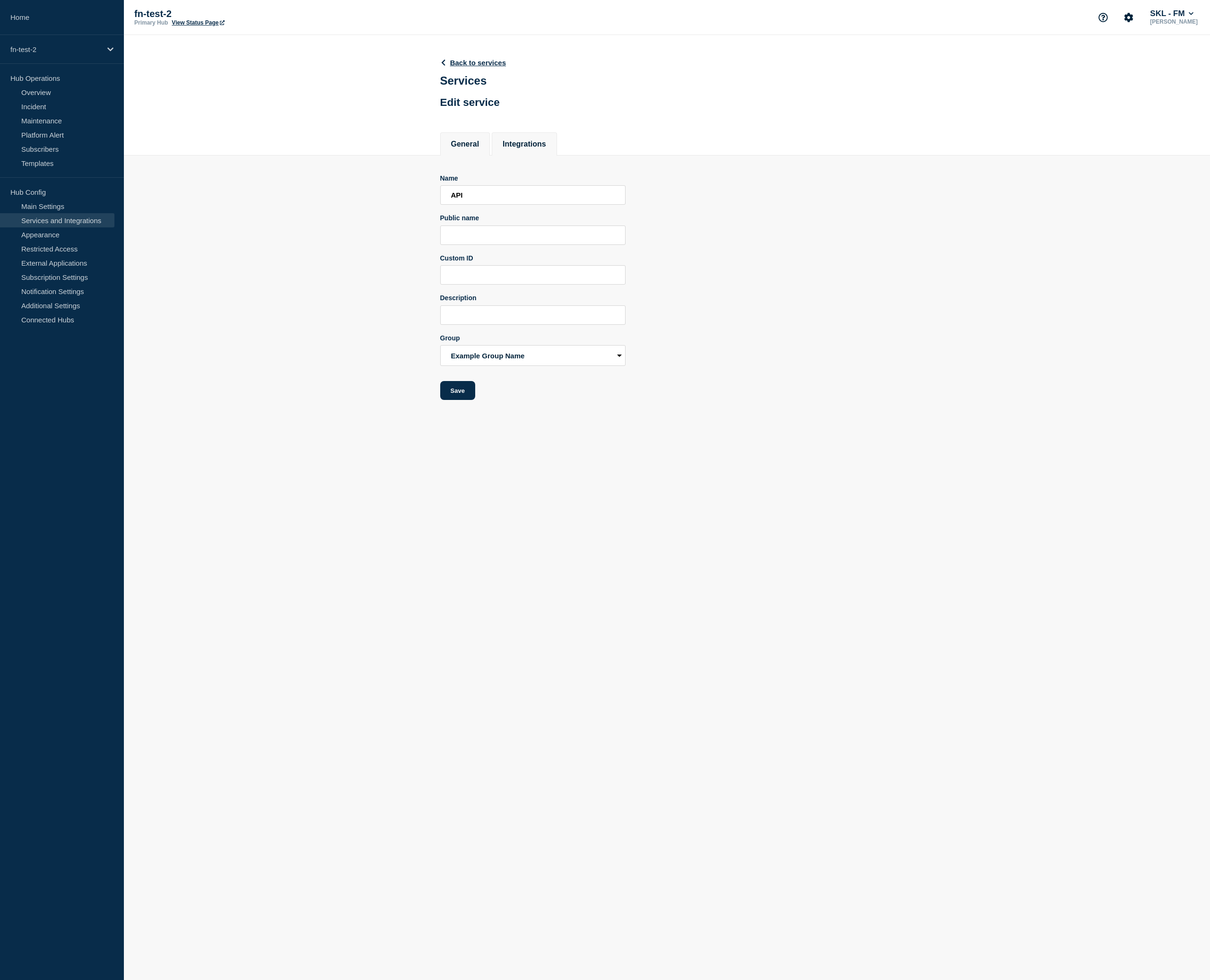
click at [506, 156] on li "Integrations" at bounding box center [524, 144] width 65 height 23
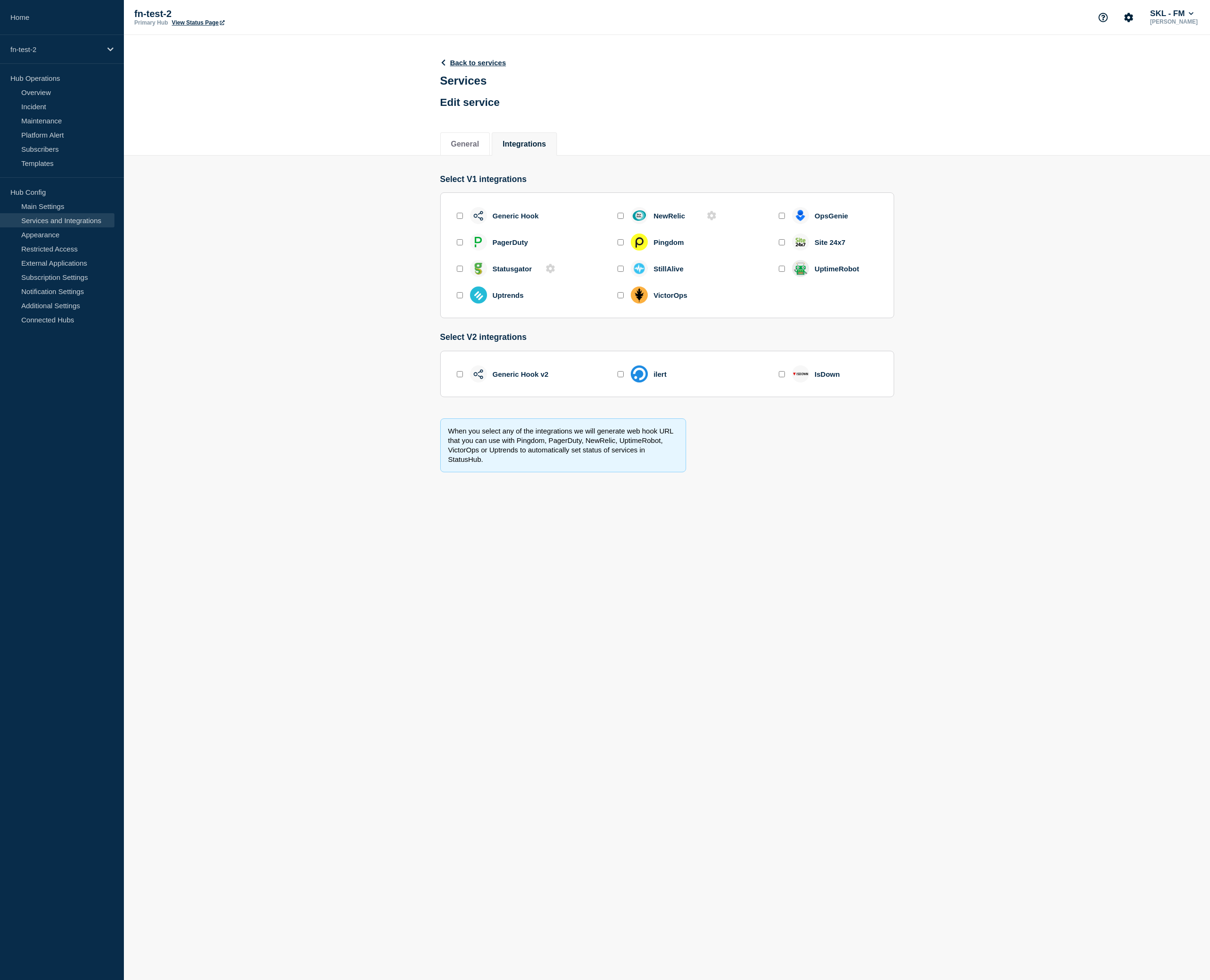
click at [461, 377] on input "enable generic_hook_v2" at bounding box center [460, 374] width 6 height 6
checkbox input "true"
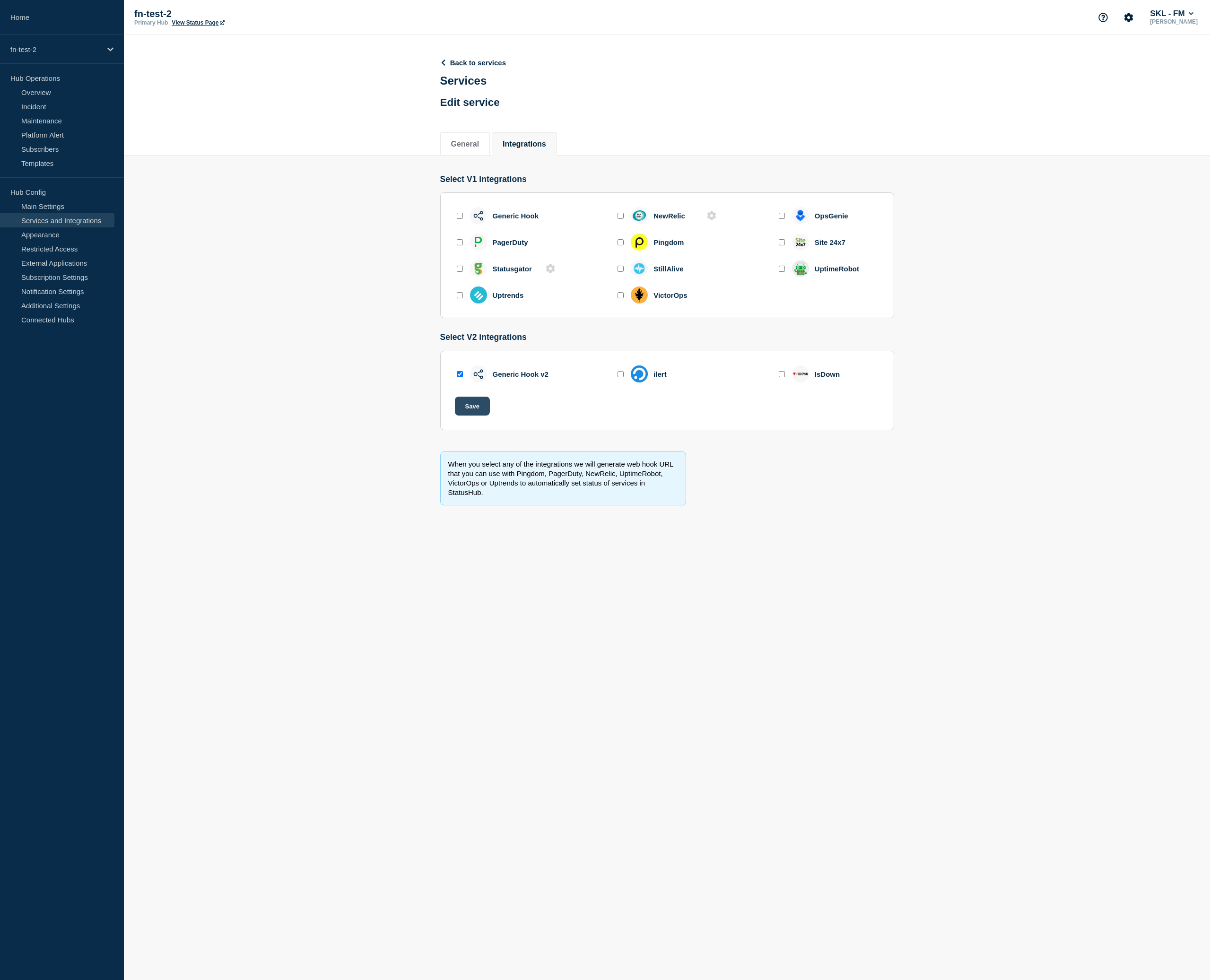
click at [478, 415] on button "Save" at bounding box center [472, 406] width 35 height 19
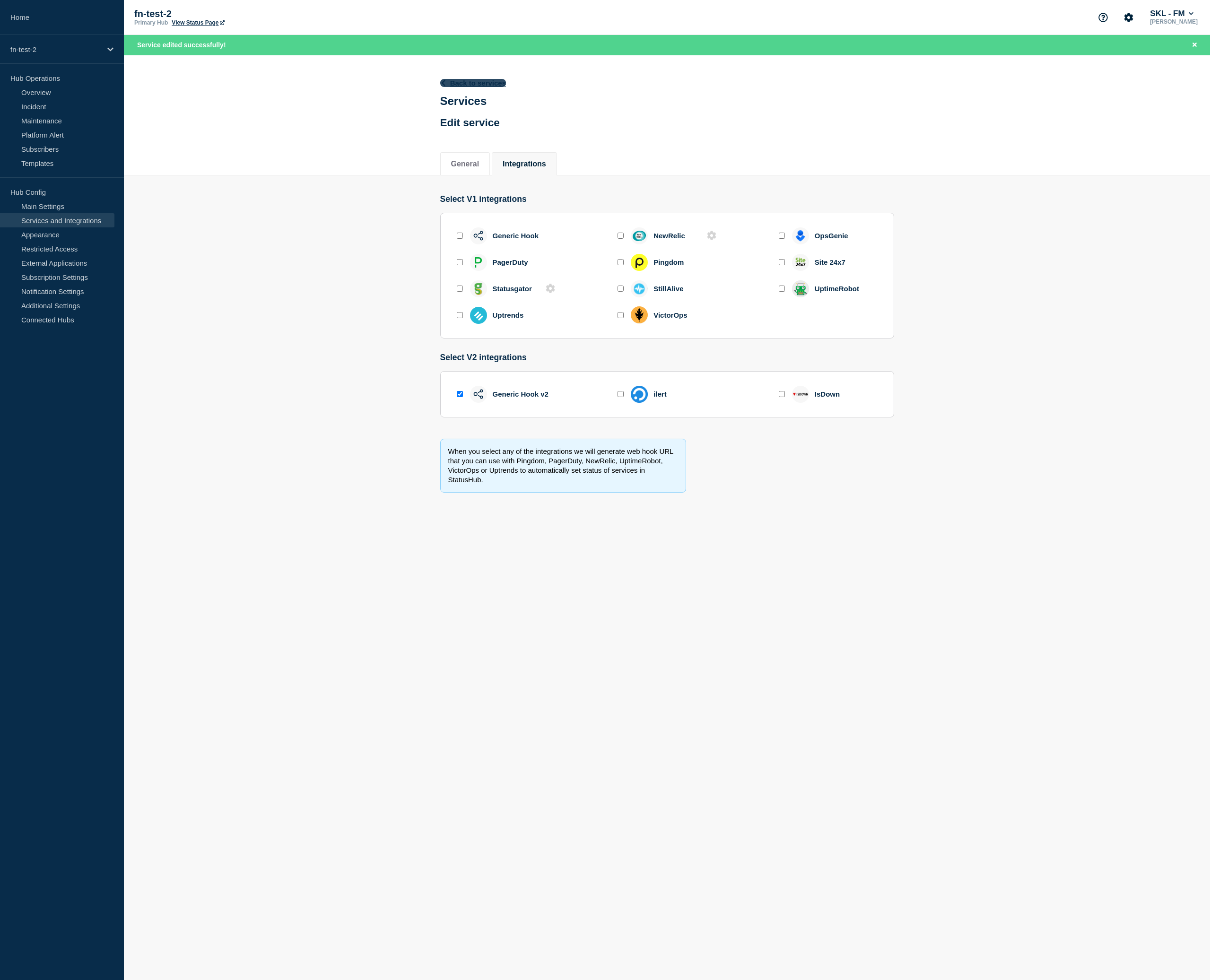
click at [462, 85] on link "Back to services" at bounding box center [473, 83] width 66 height 8
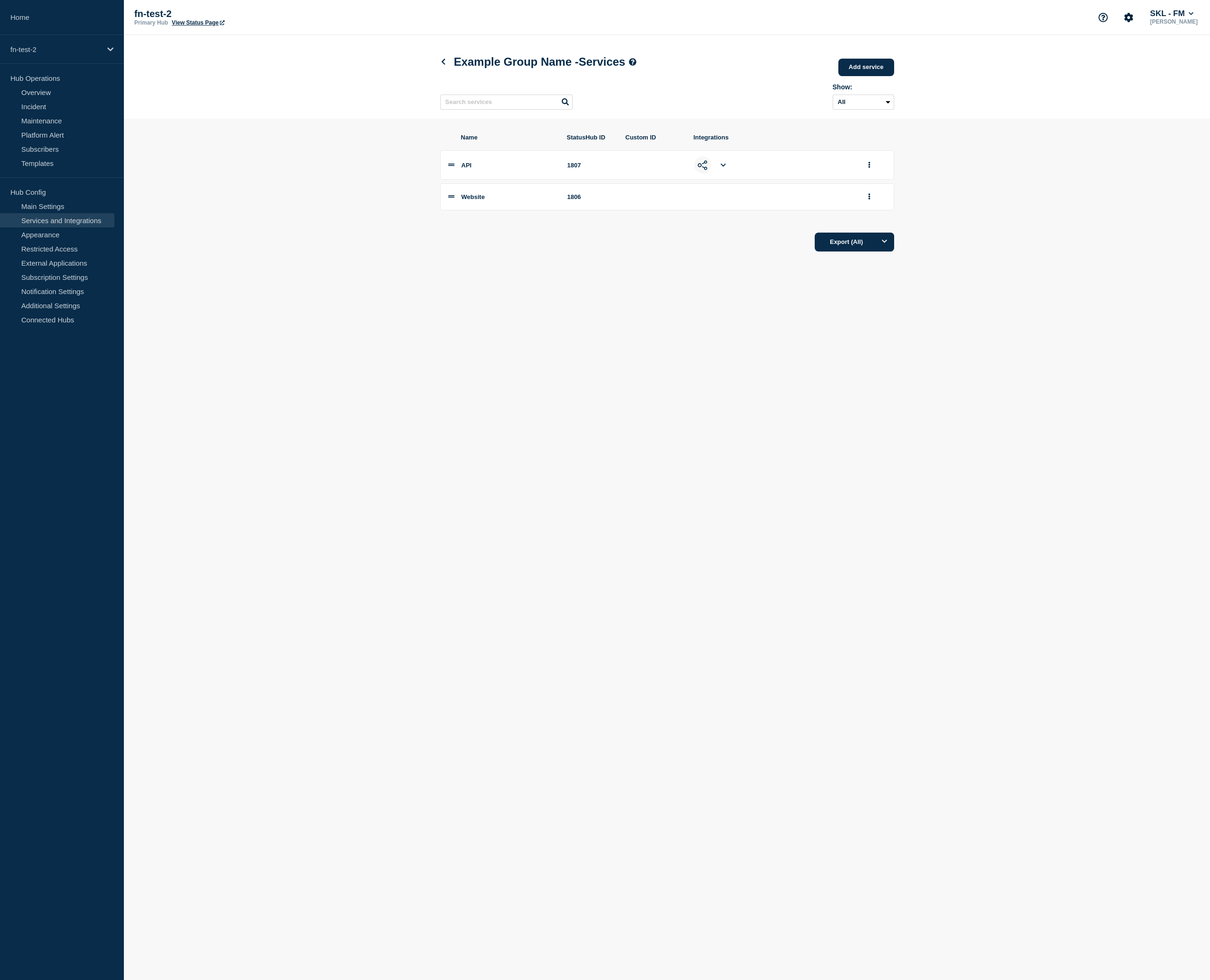
click at [727, 166] on li at bounding box center [723, 165] width 17 height 17
click at [723, 168] on icon at bounding box center [723, 165] width 5 height 6
click at [779, 188] on p "https://app-fm.statushub.io/hooks/generic_hook_v2?token=639d82cc-34bf-4a73-88b0…" at bounding box center [745, 186] width 67 height 7
click at [725, 649] on body "Home fn-test-2 Hub Operations Overview Incident Maintenance Platform Alert Subs…" at bounding box center [605, 490] width 1210 height 980
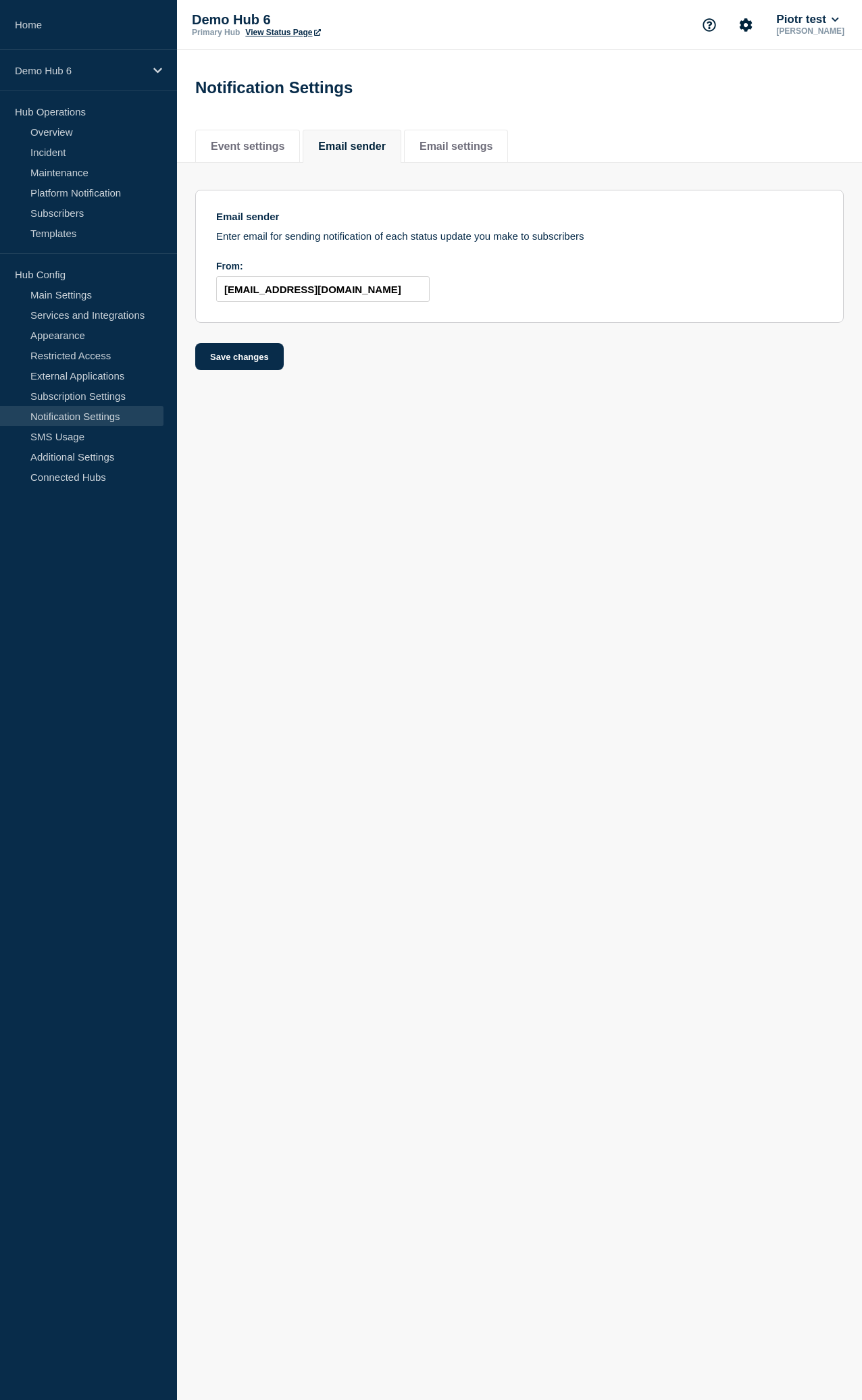
drag, startPoint x: 553, startPoint y: 417, endPoint x: 274, endPoint y: 211, distance: 346.8
click at [553, 416] on body "Home Demo Hub 6 Hub Operations Overview Incident Maintenance Platform Notificat…" at bounding box center [431, 700] width 862 height 1400
